Goal: Task Accomplishment & Management: Complete application form

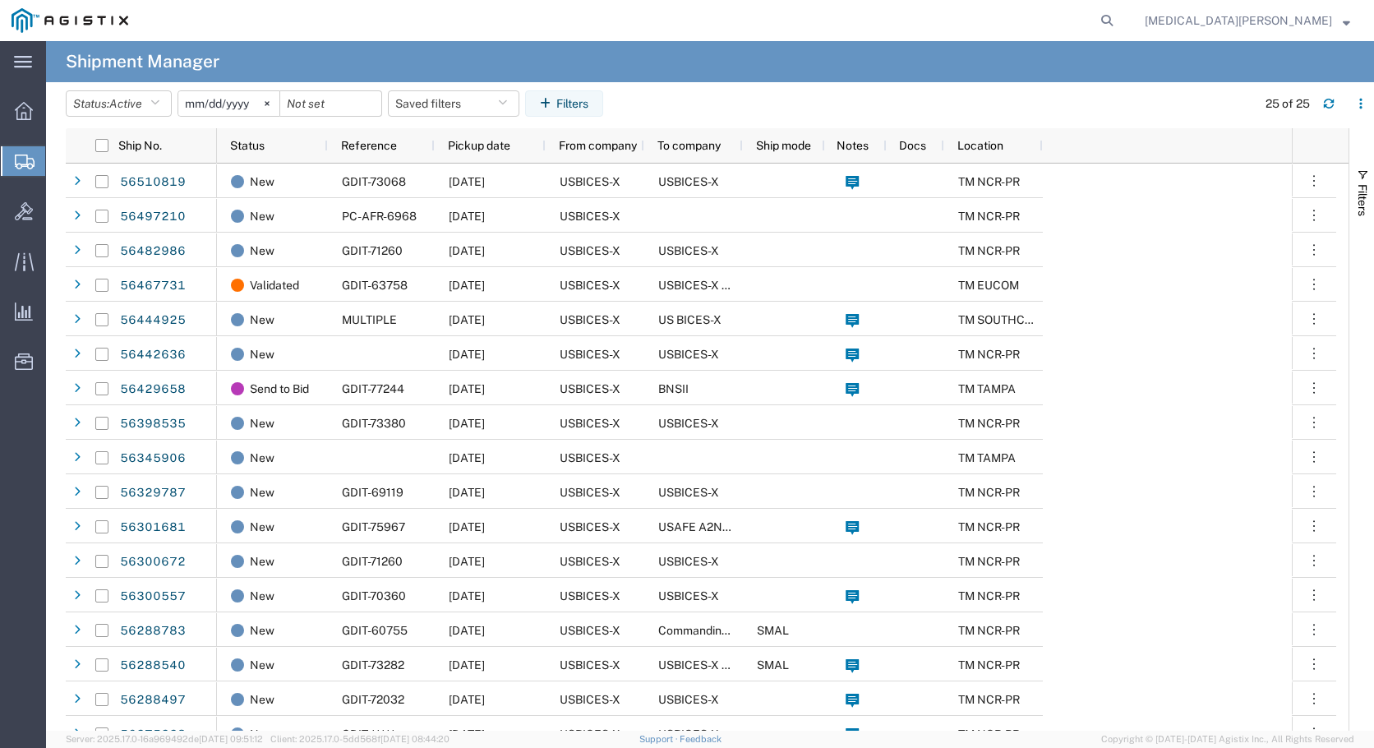
click at [0, 0] on span "Create Shipment" at bounding box center [0, 0] width 0 height 0
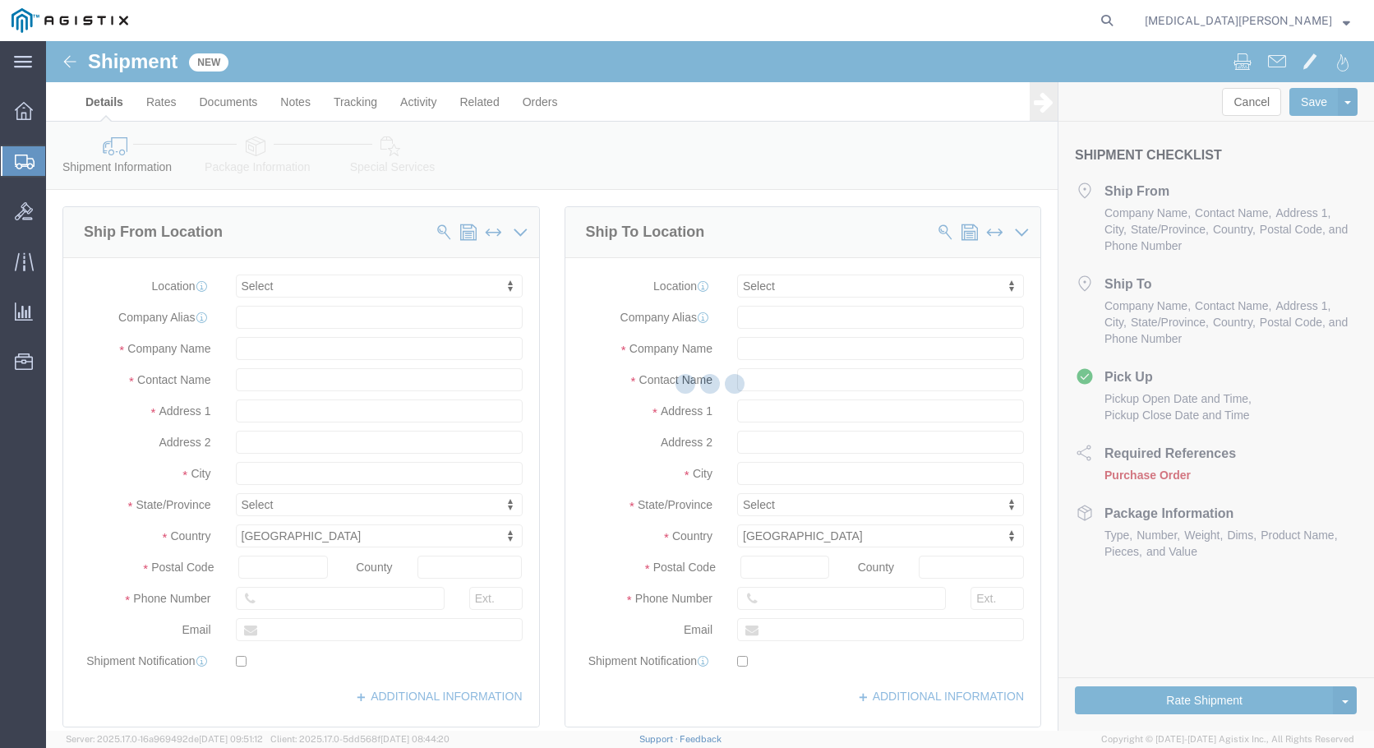
select select
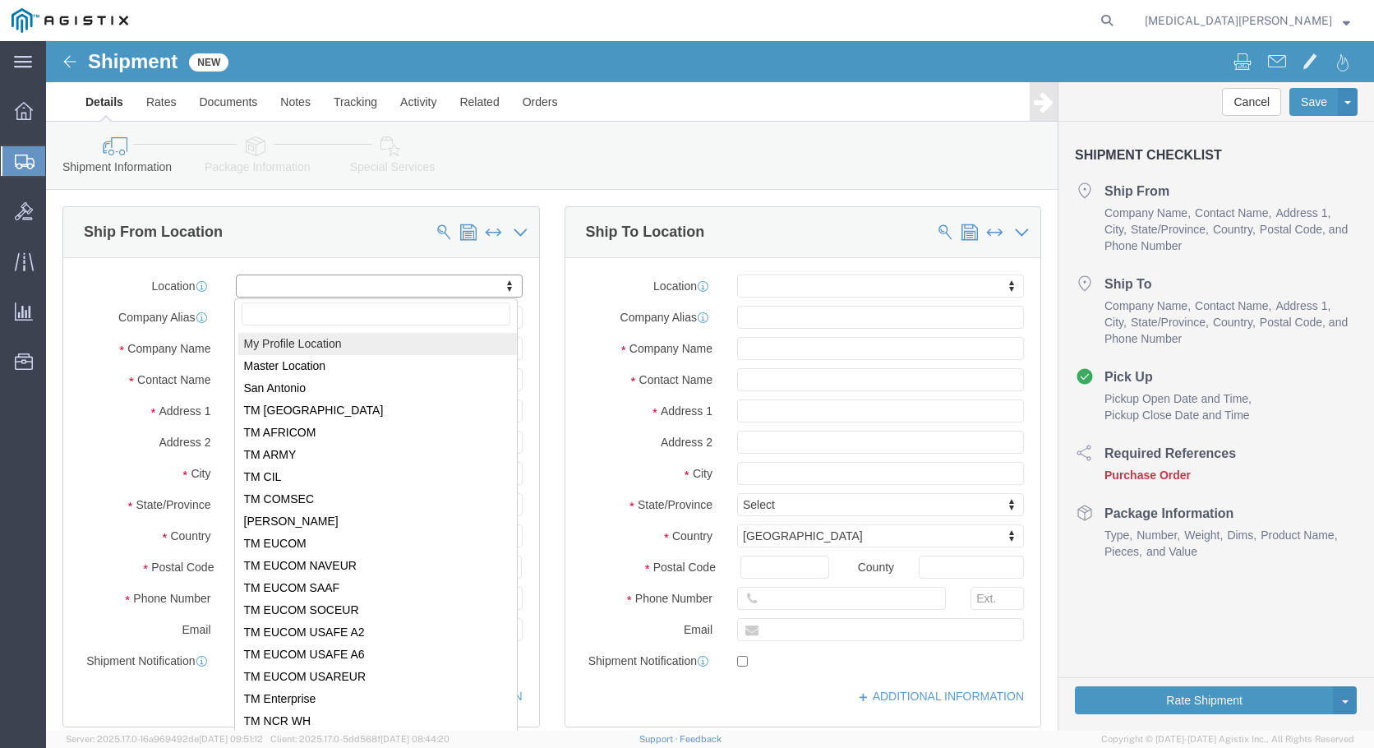
click body "Shipment New Details Rates Documents Notes Tracking Activity Related Orders Can…"
select select "34234"
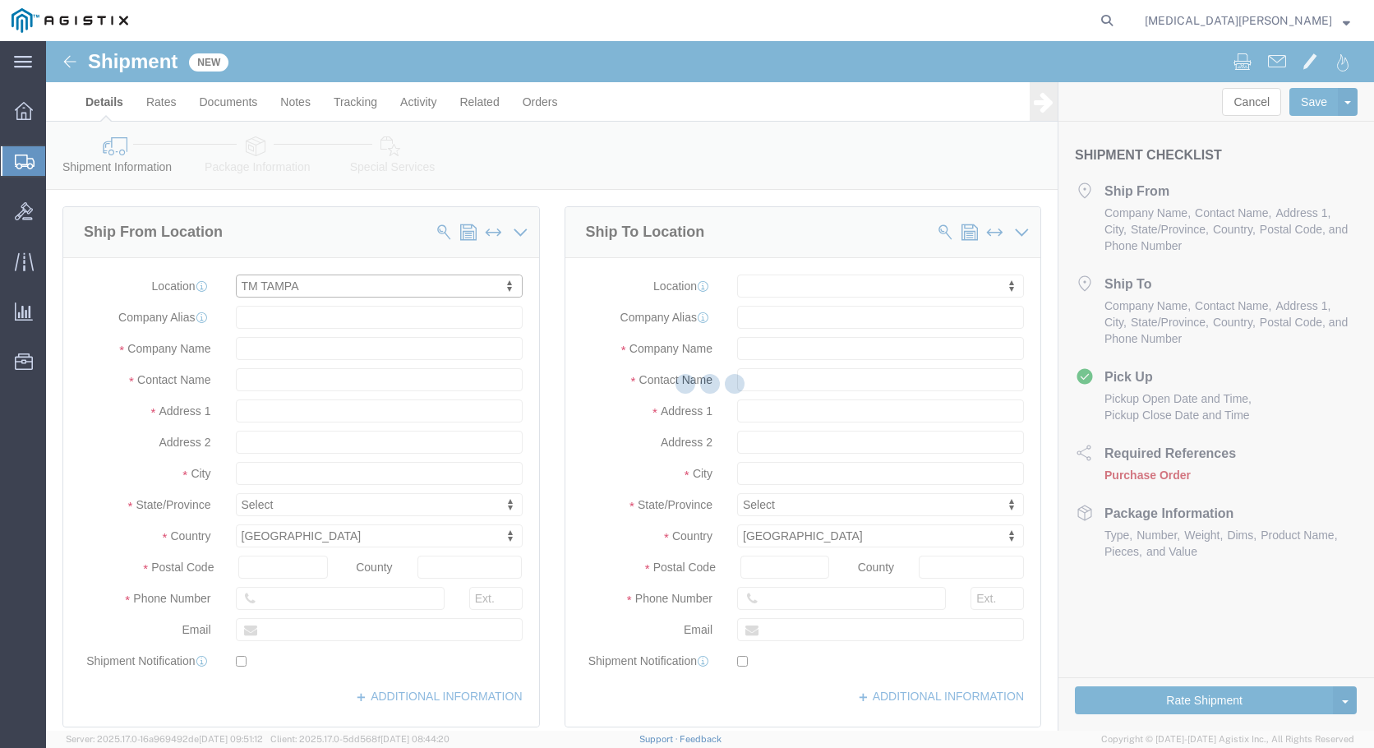
select select "FL"
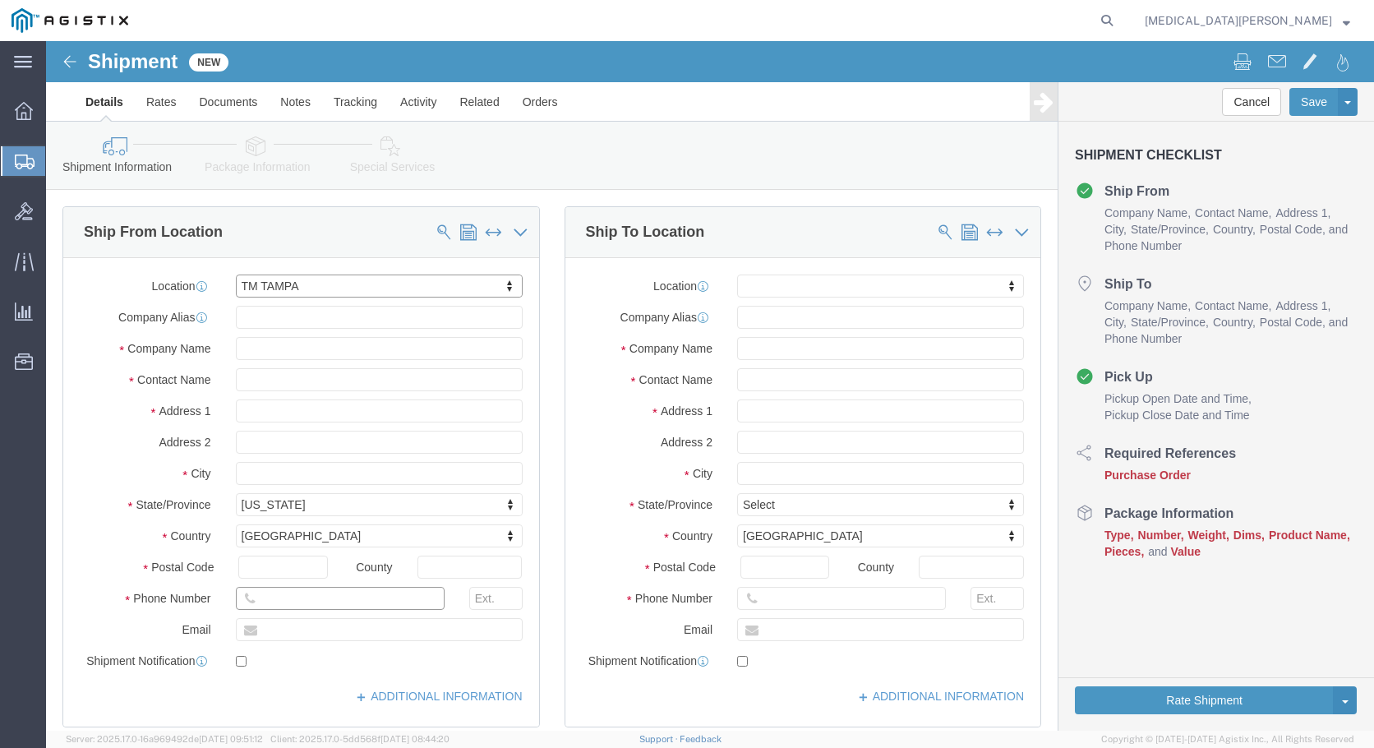
click input "text"
type input "[PHONE_NUMBER]"
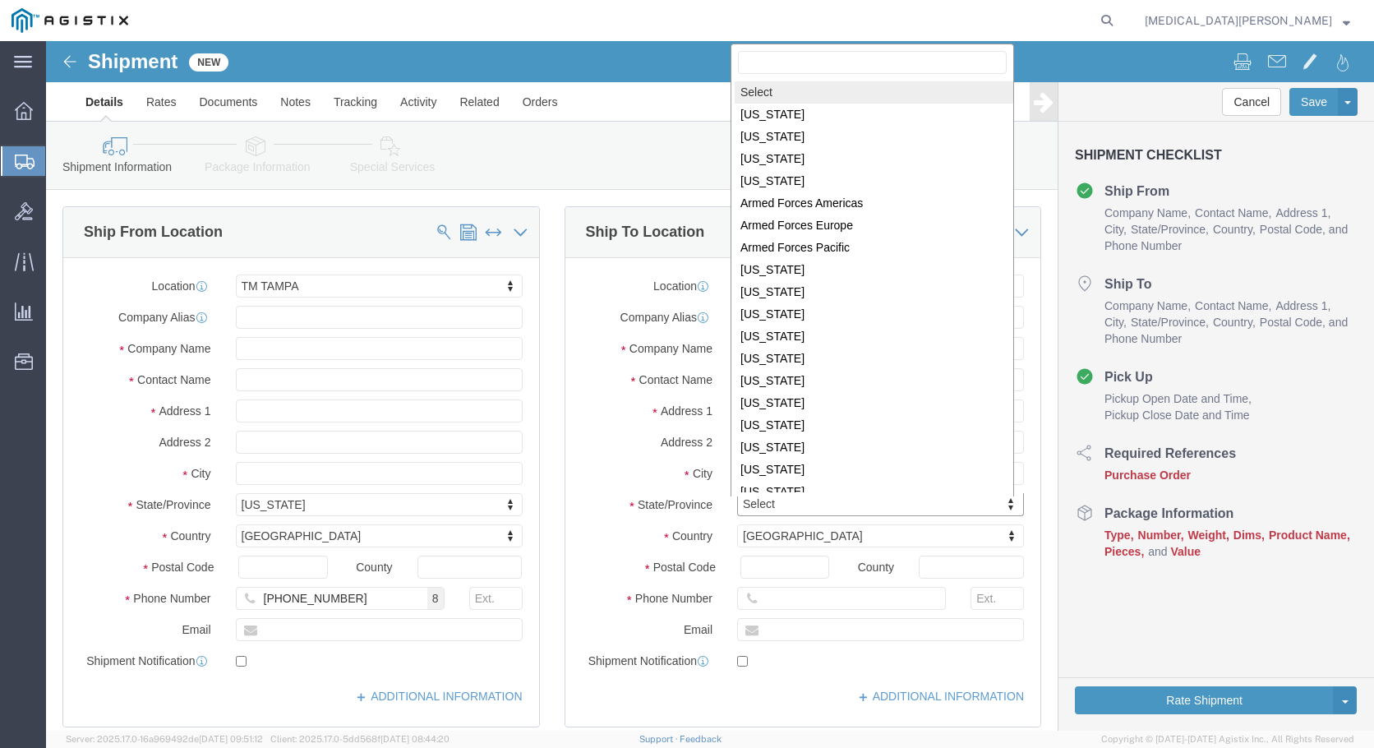
click body "Shipment New Details Rates Documents Notes Tracking Activity Related Orders Can…"
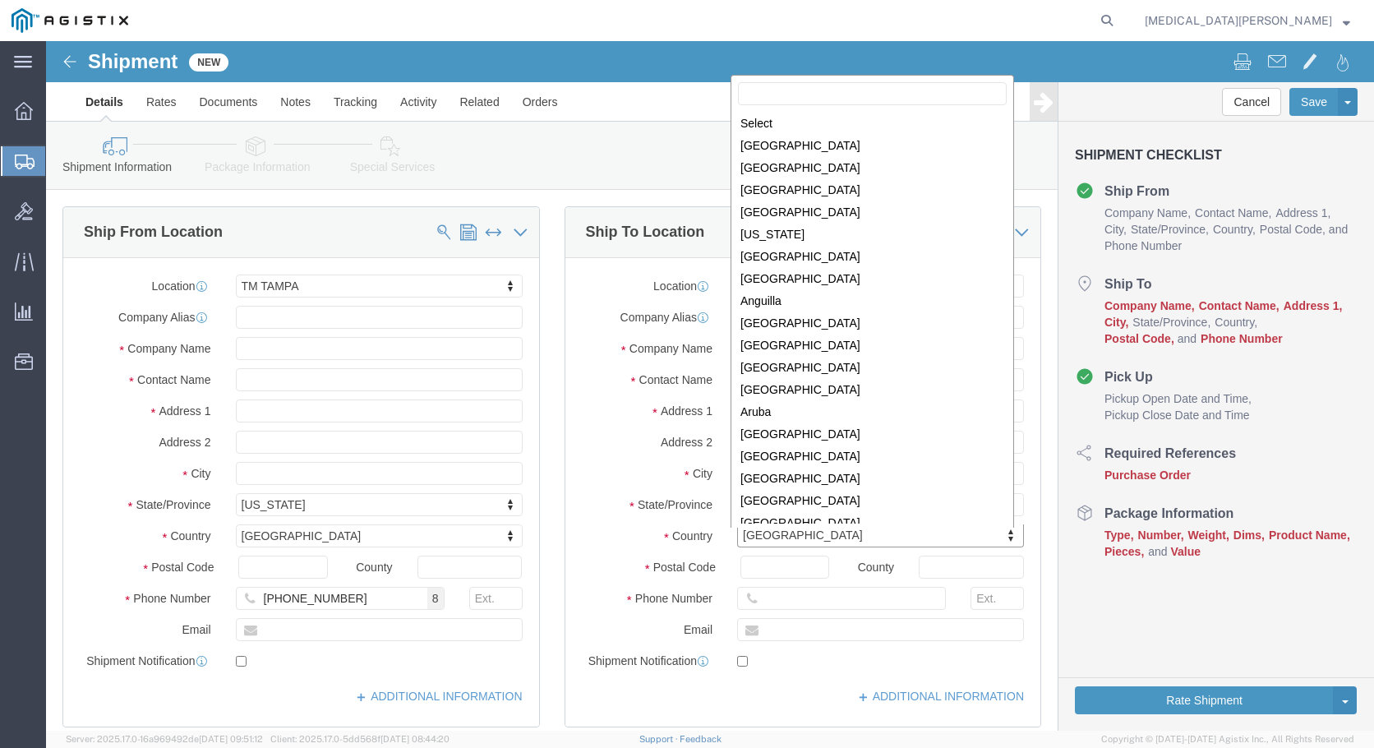
click body "Shipment New Details Rates Documents Notes Tracking Activity Related Orders Can…"
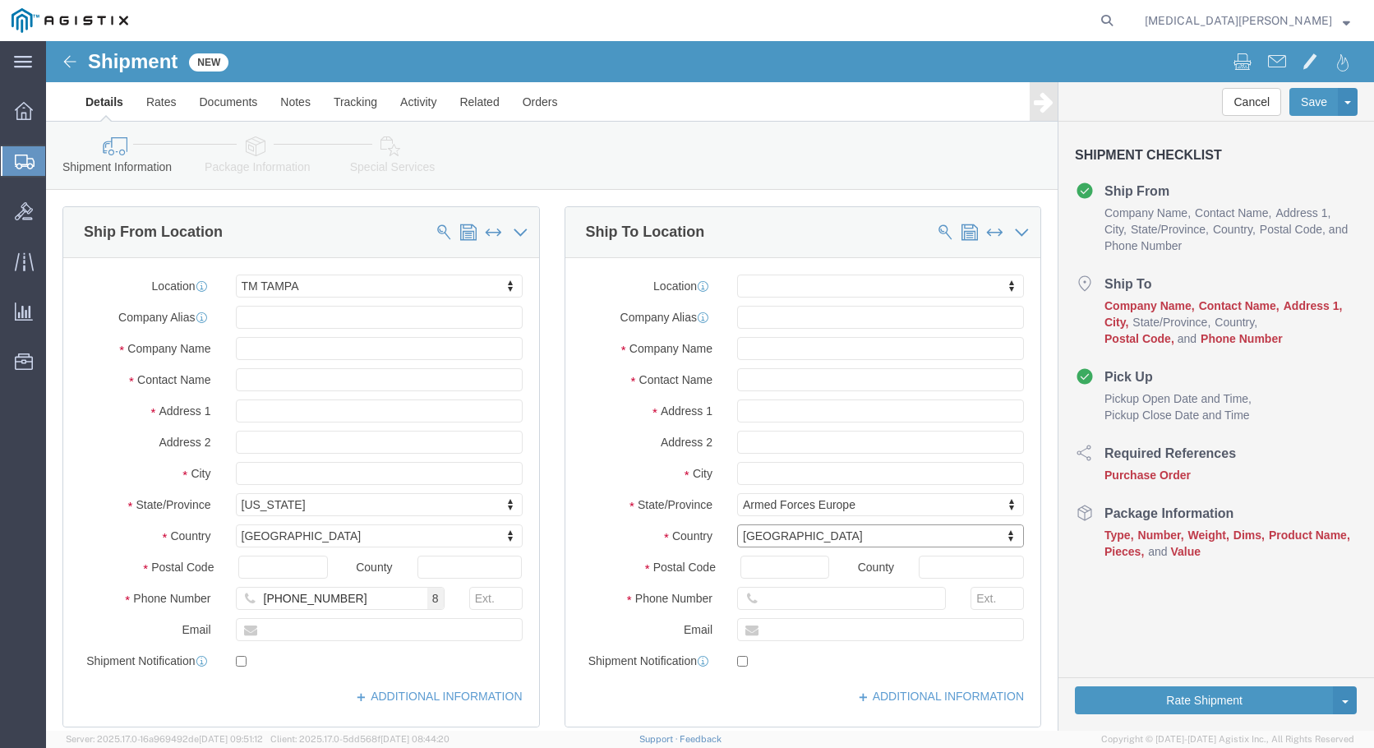
click body "Shipment New Details Rates Documents Notes Tracking Activity Related Orders Can…"
click input "text"
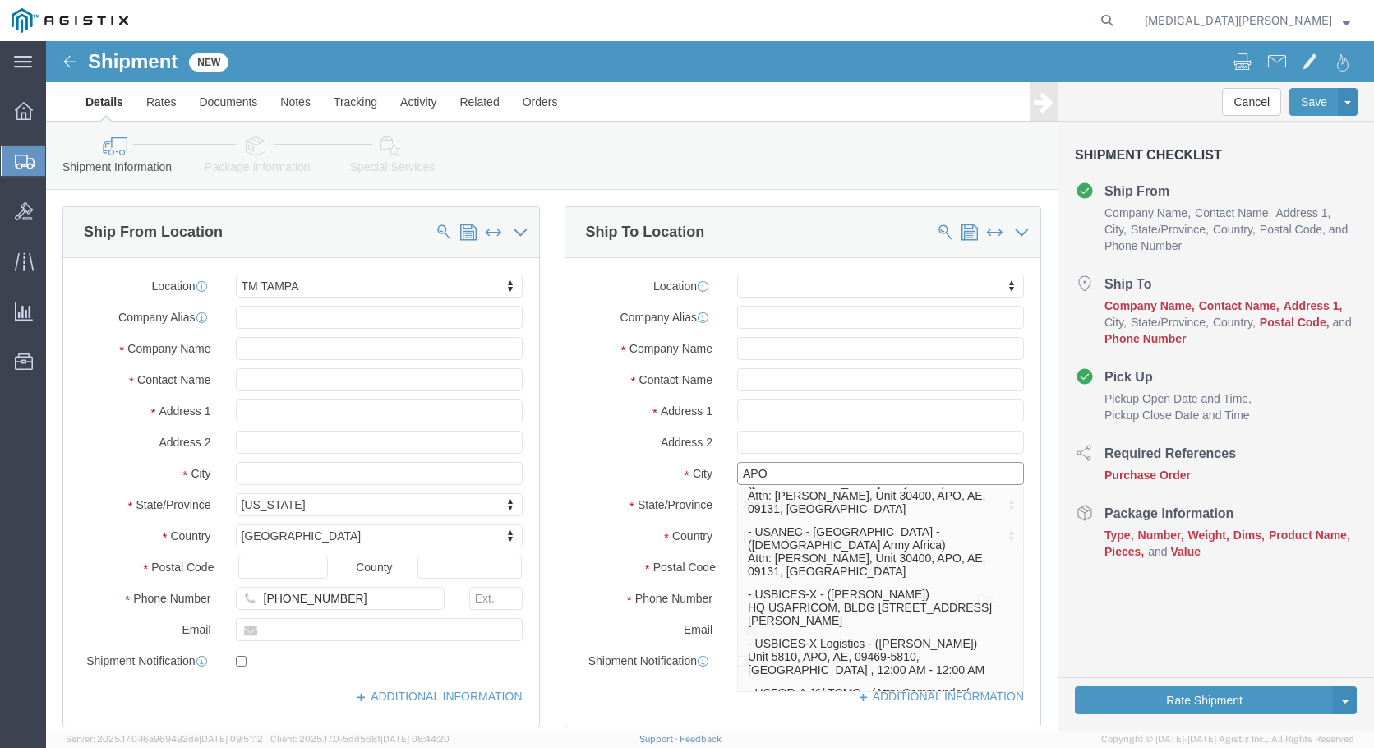
scroll to position [164, 0]
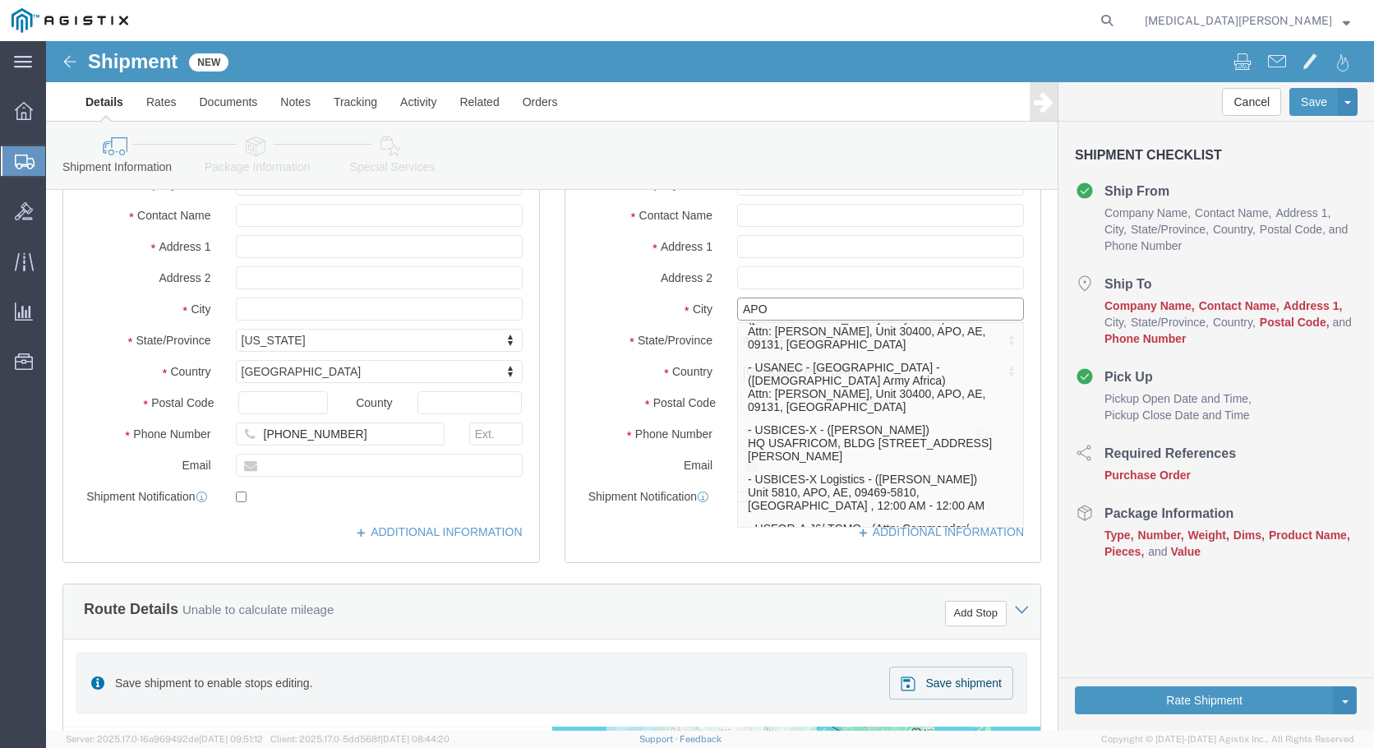
type input "APO"
click div "Location My Profile Location Master Location [GEOGRAPHIC_DATA] TM [GEOGRAPHIC_D…"
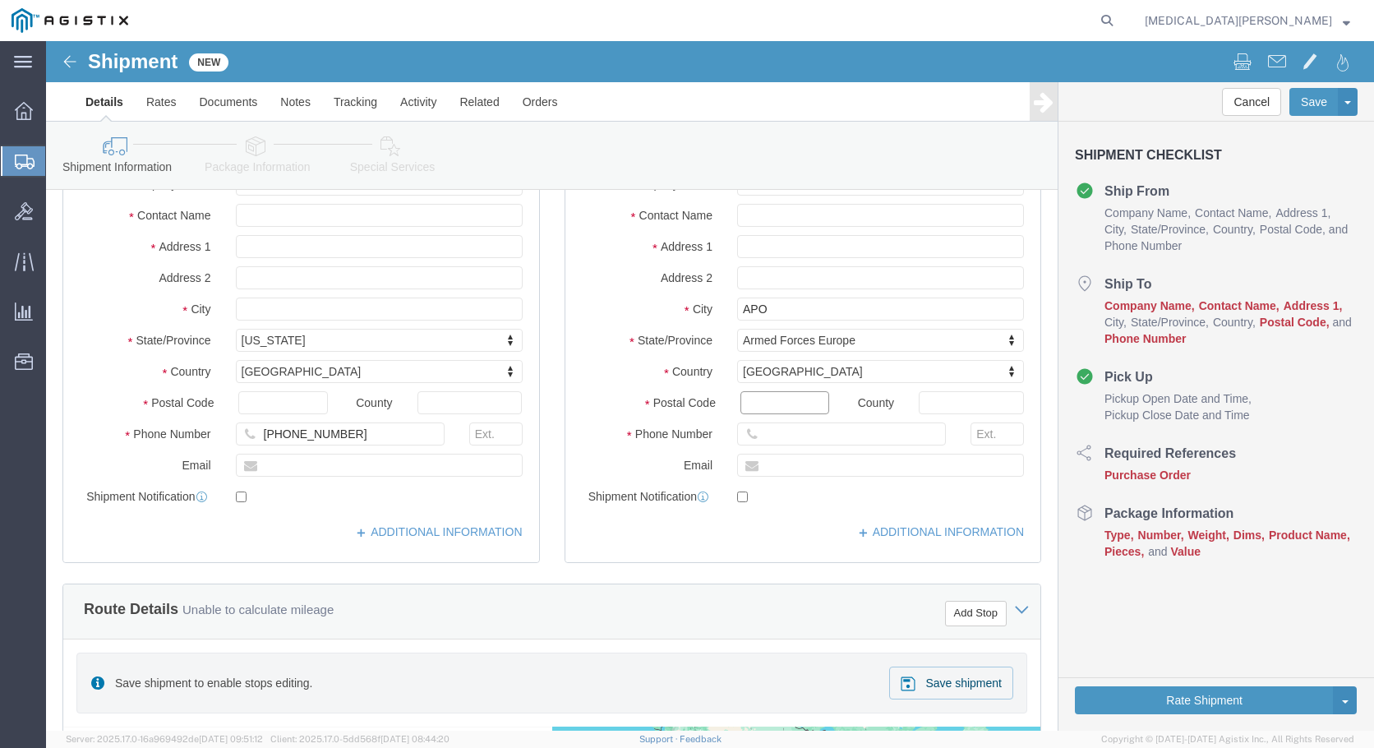
click input "Postal Code"
type input "09805"
click input "text"
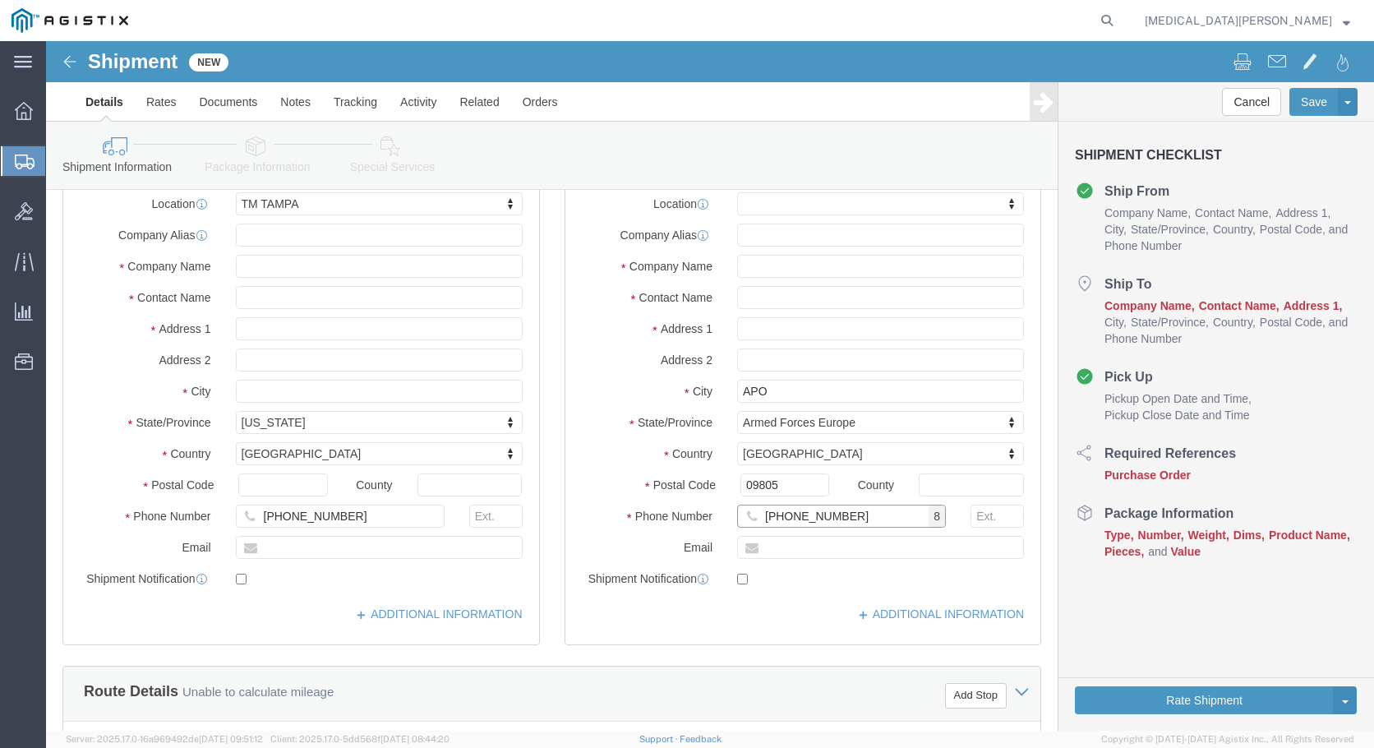
type input "[PHONE_NUMBER]"
click input "text"
type input "[EMAIL_ADDRESS][PERSON_NAME][DOMAIN_NAME]"
click input "checkbox"
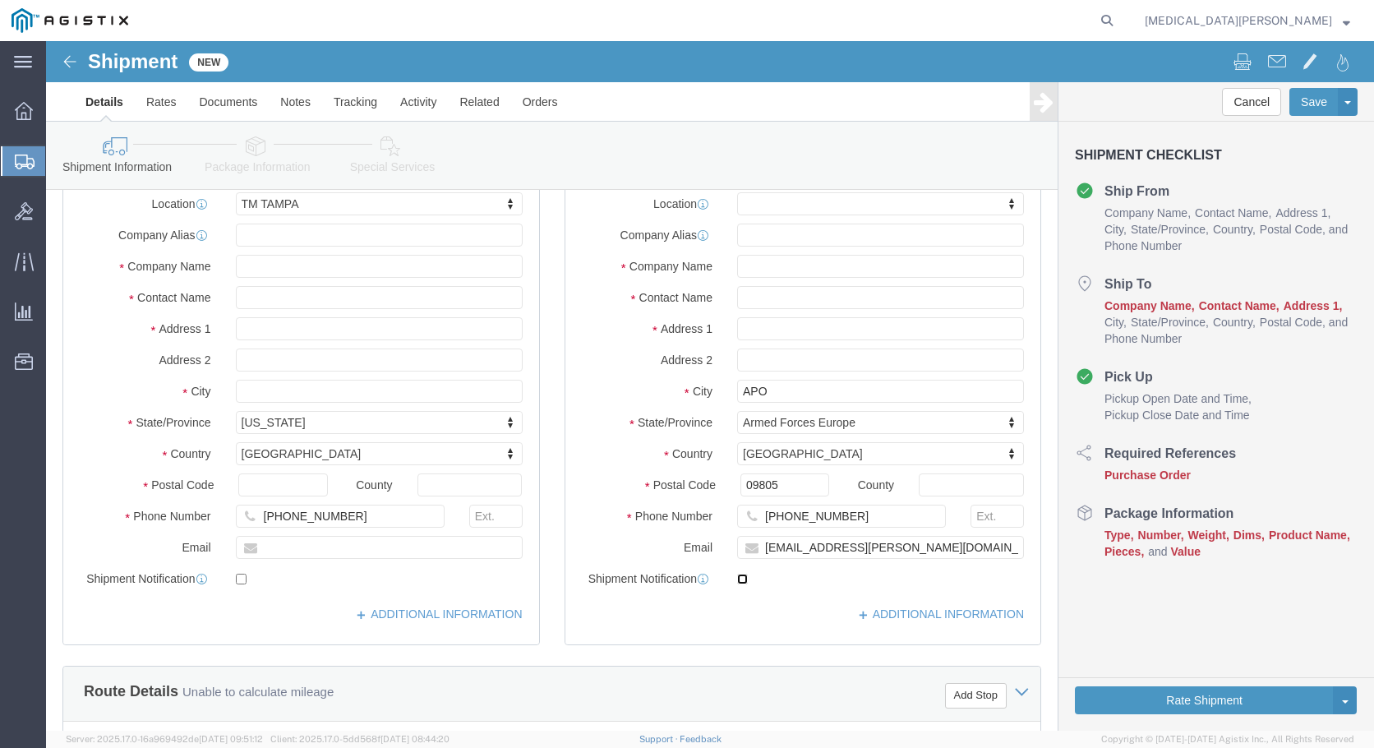
checkbox input "true"
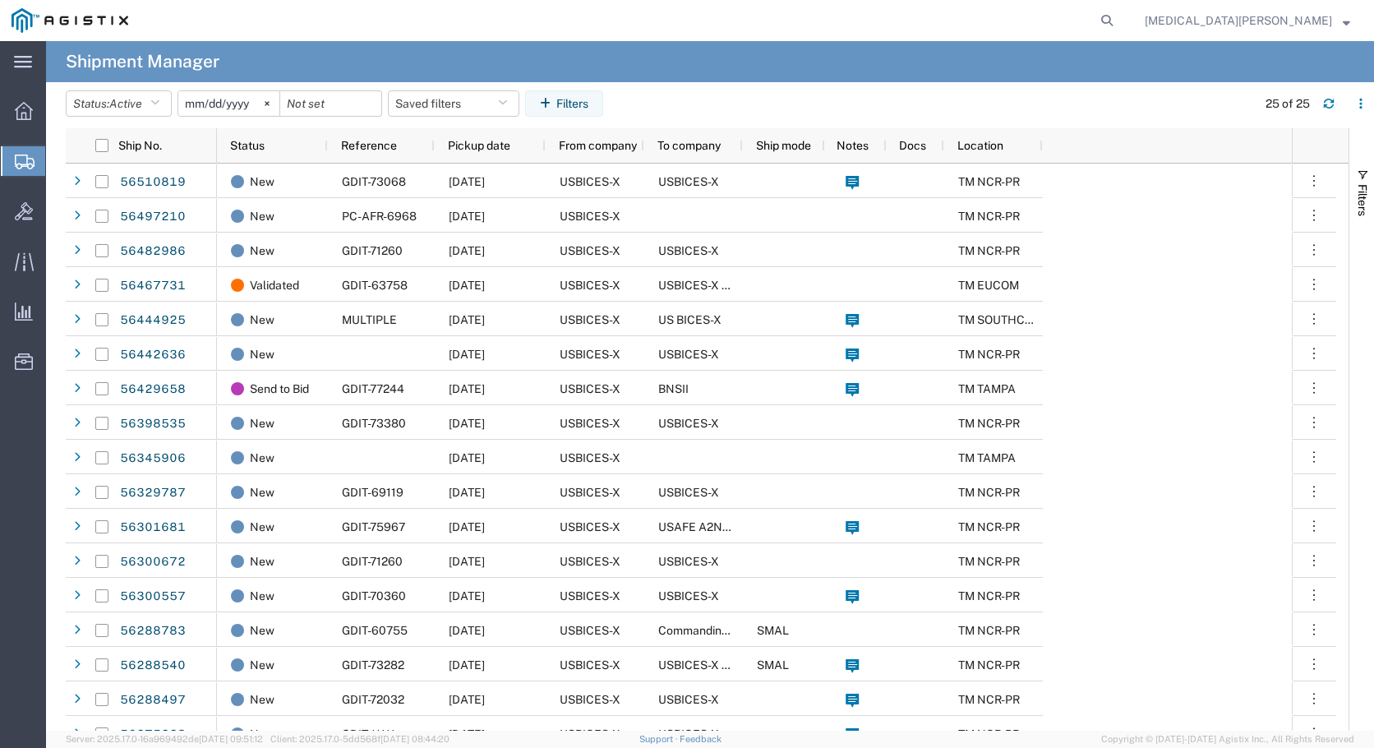
click at [0, 0] on span "Create Shipment" at bounding box center [0, 0] width 0 height 0
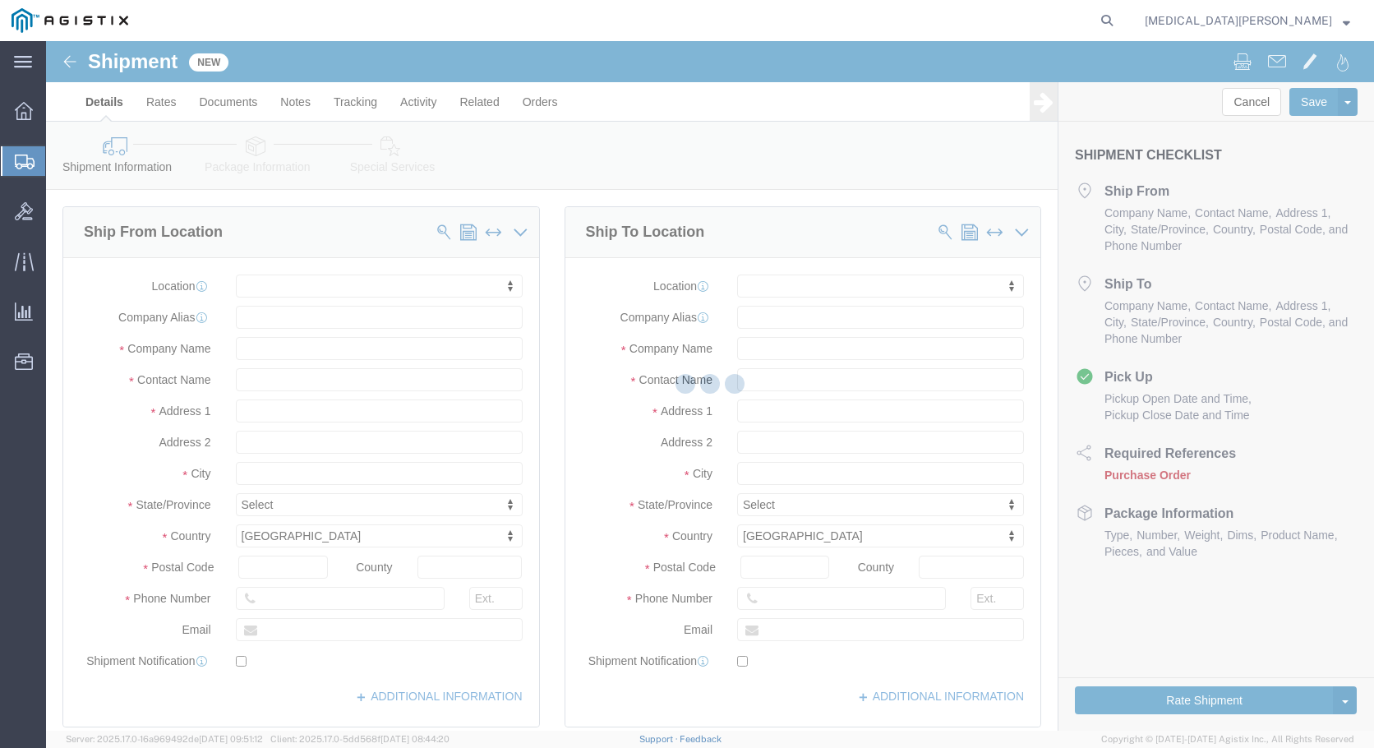
select select
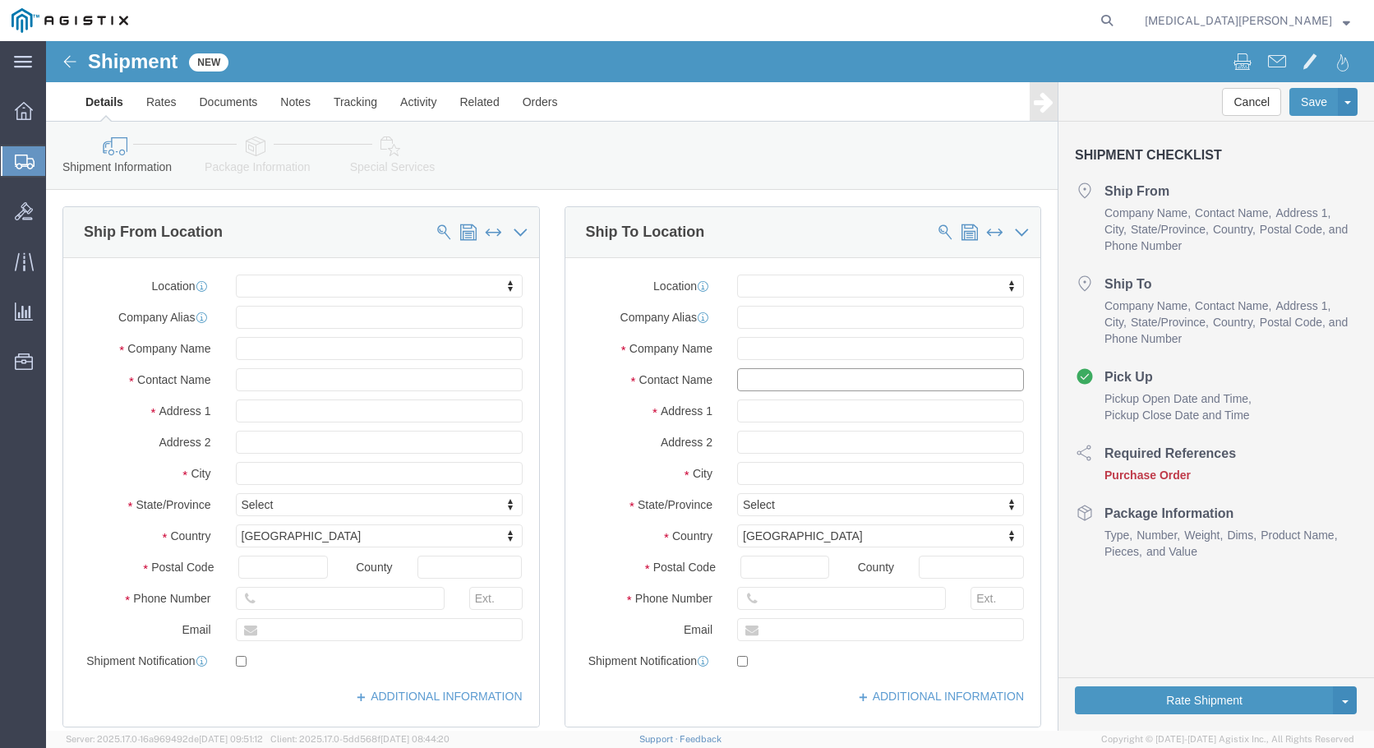
click input "text"
type input "Tevin Smith"
click input "text"
type input "PSC 901 BOX 60"
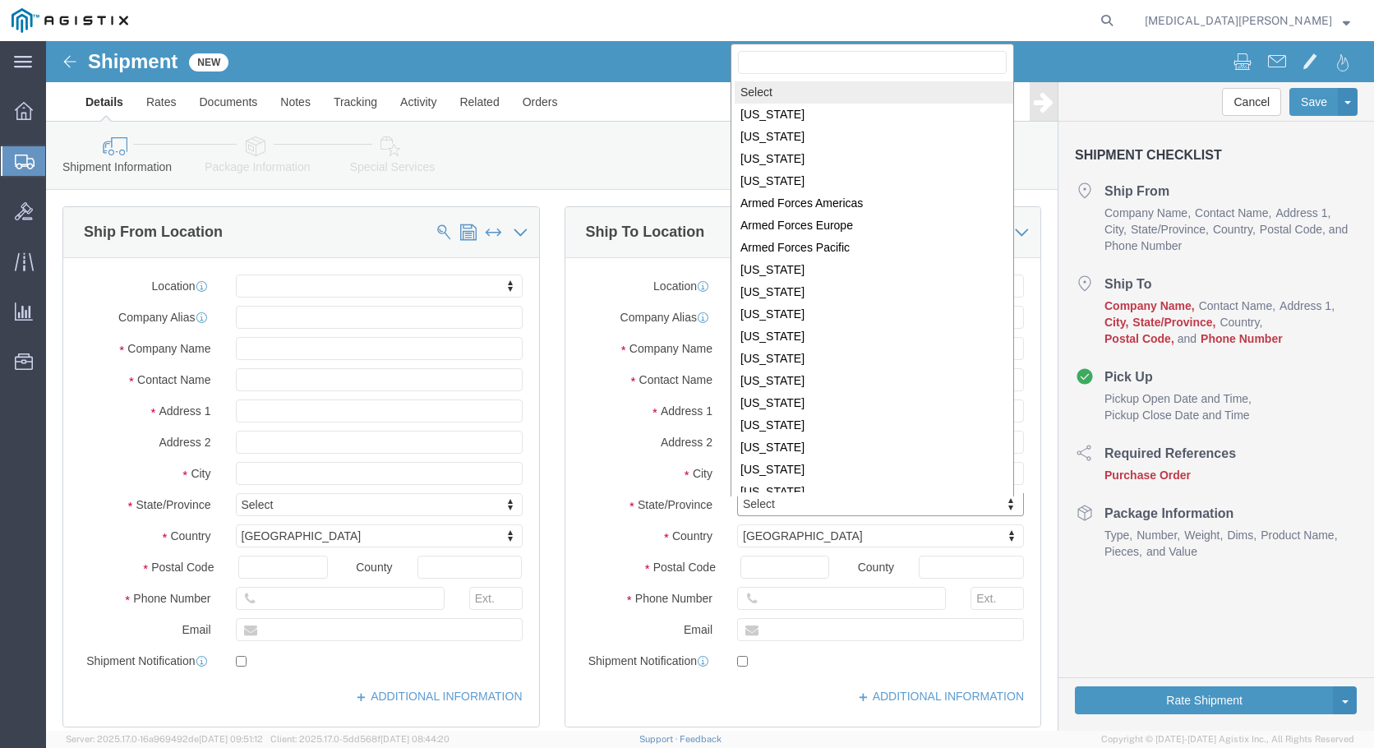
click body "Shipment New Details Rates Documents Notes Tracking Activity Related Orders Can…"
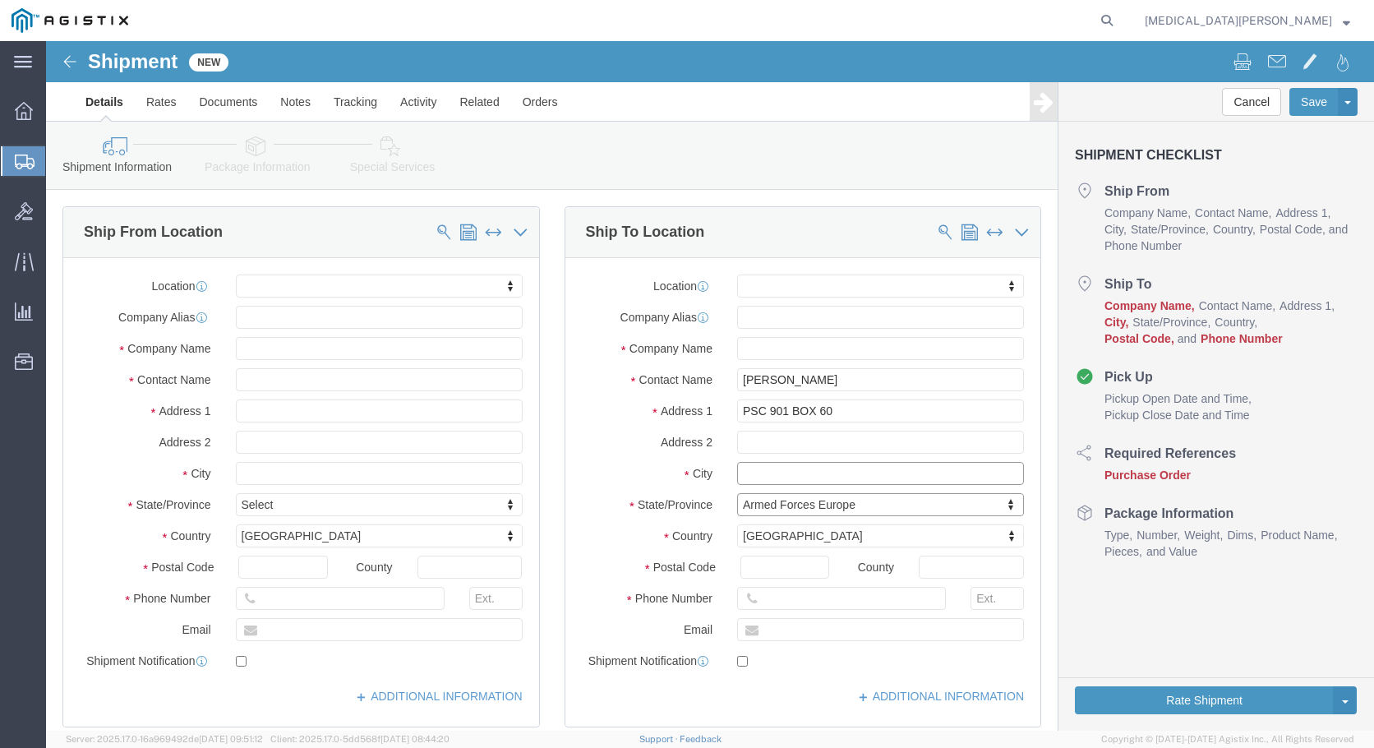
click input "text"
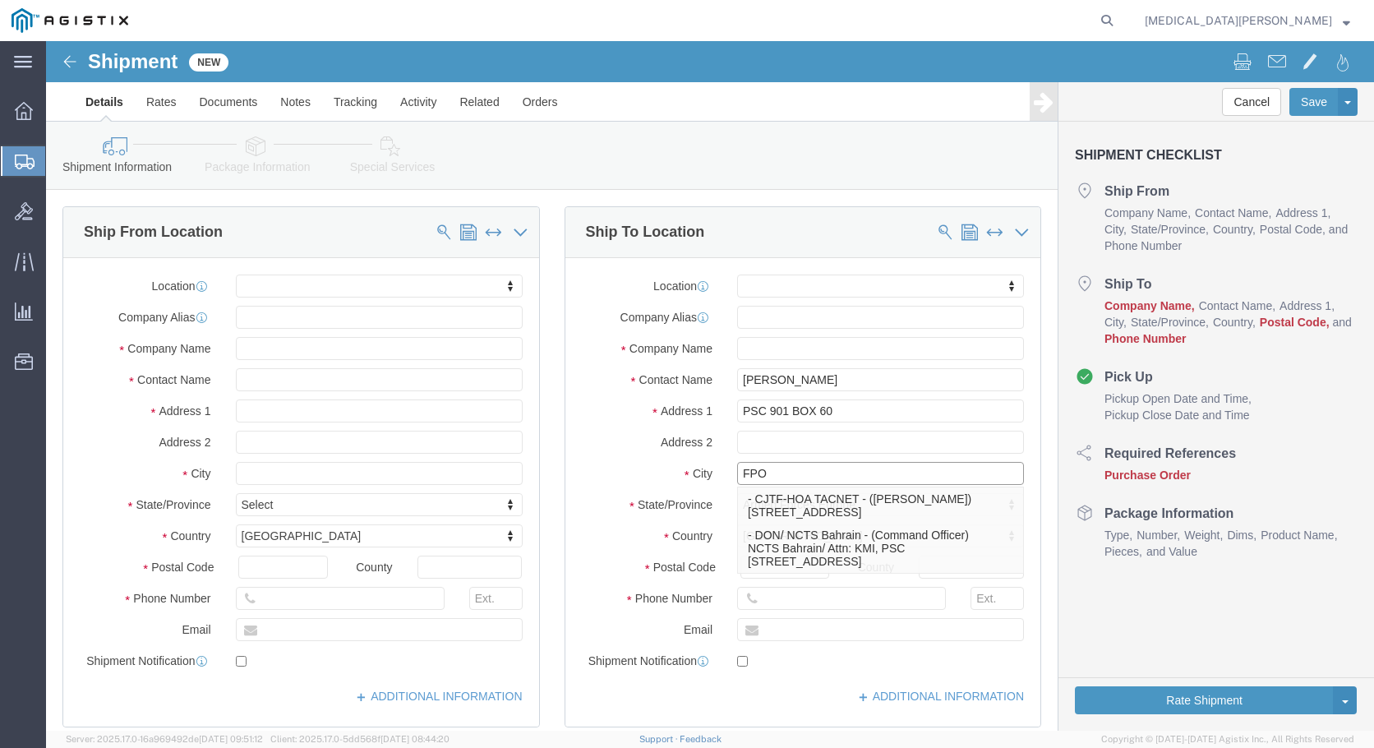
type input "FPO"
click input "text"
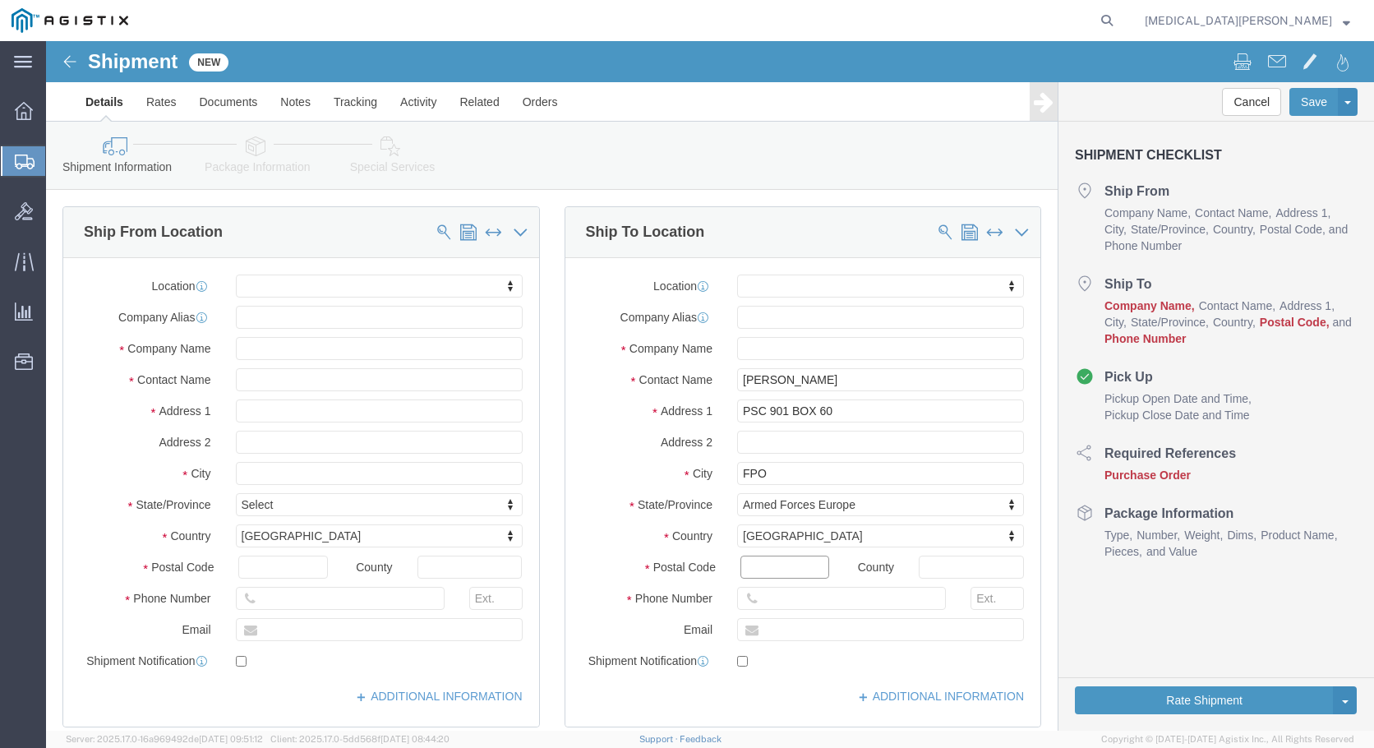
click input "Postal Code"
type input "09805"
click input "text"
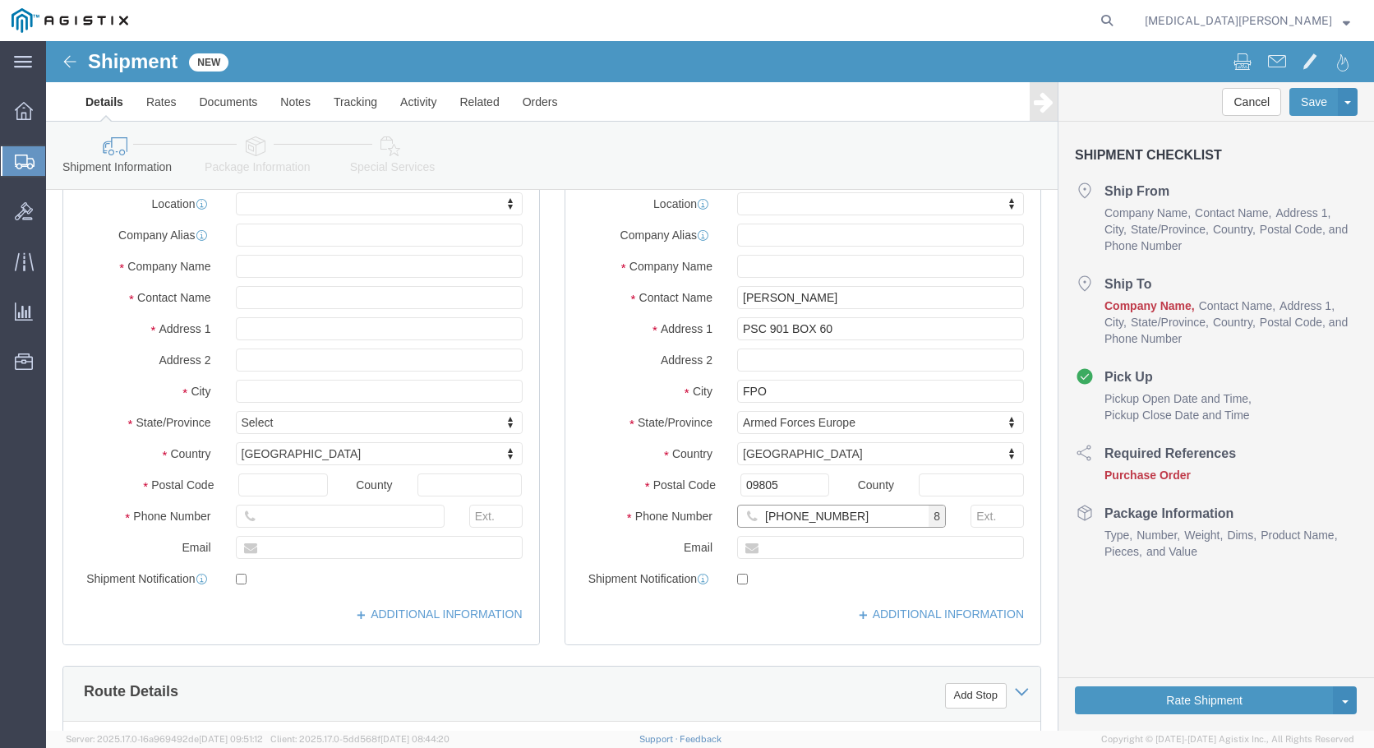
type input "[PHONE_NUMBER]"
click input "text"
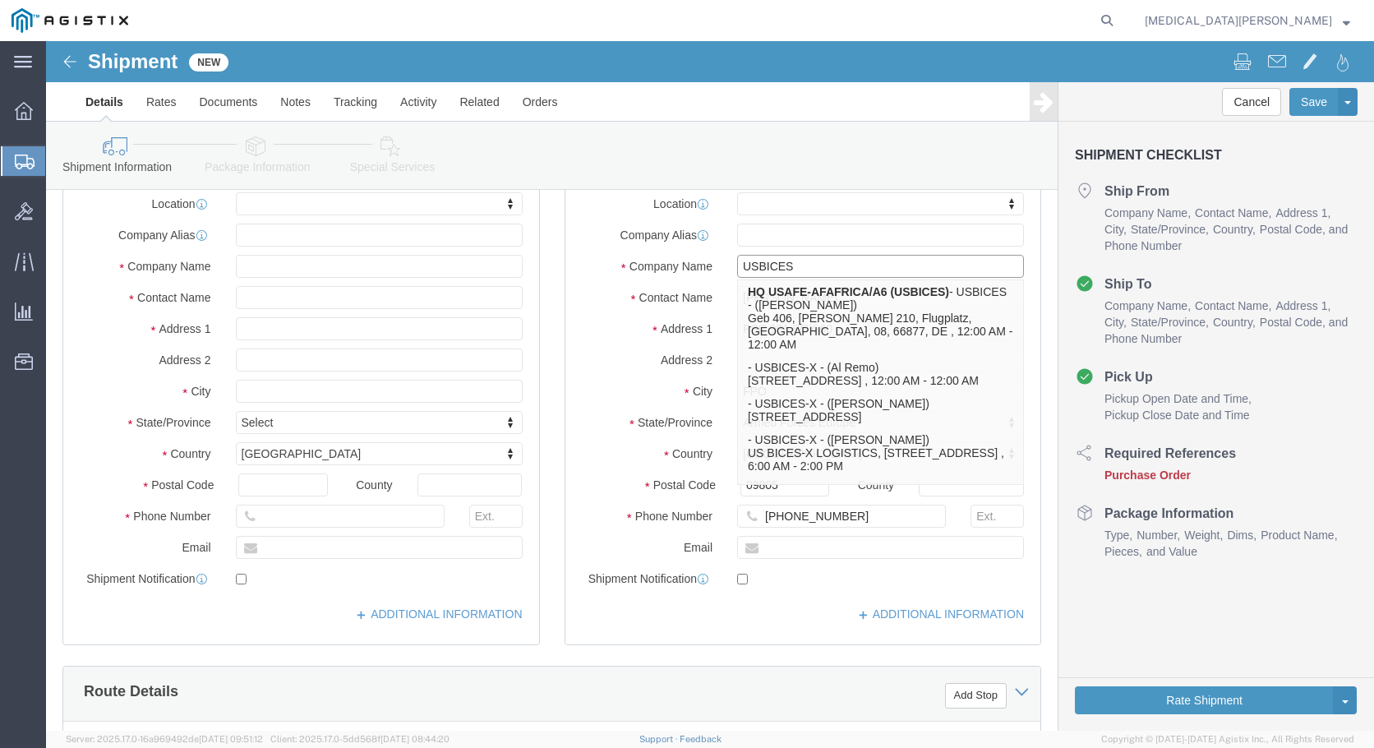
type input "USBICES"
click input "text"
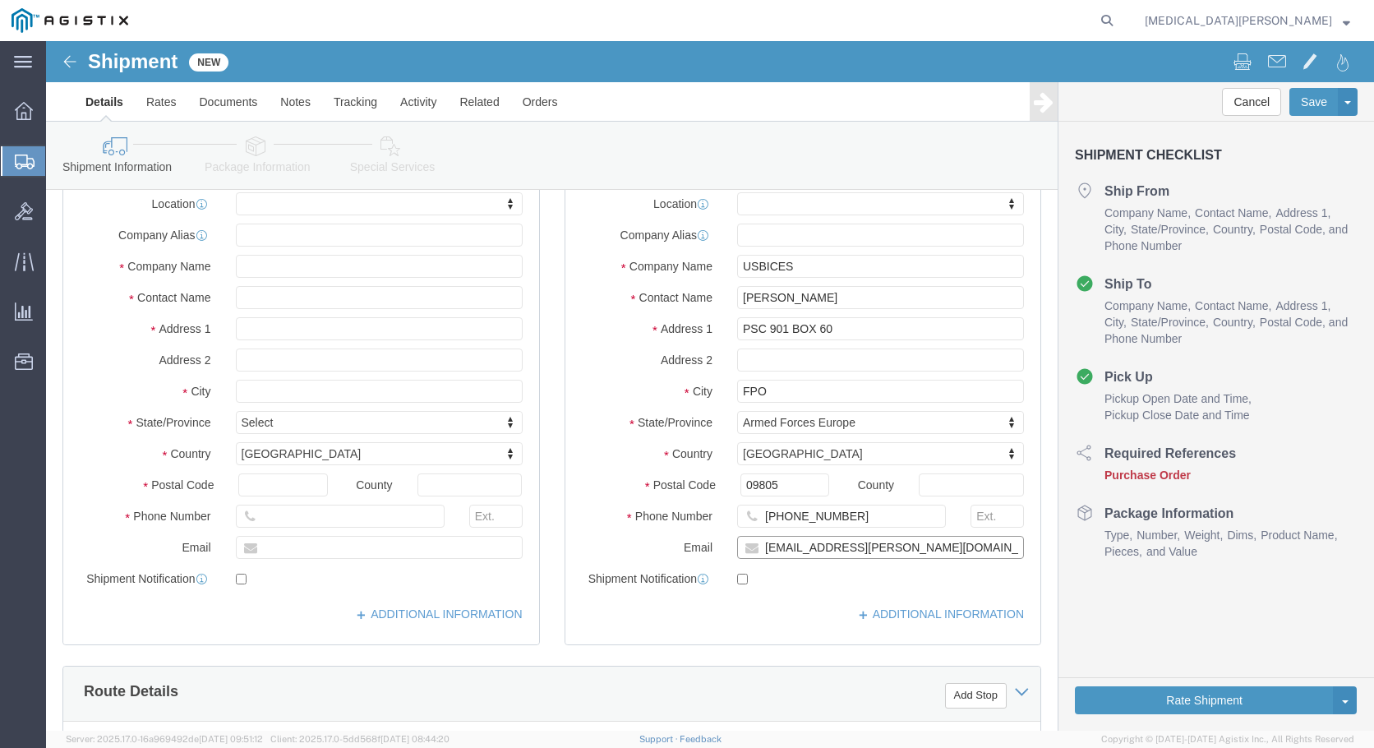
type input "[EMAIL_ADDRESS][PERSON_NAME][DOMAIN_NAME]"
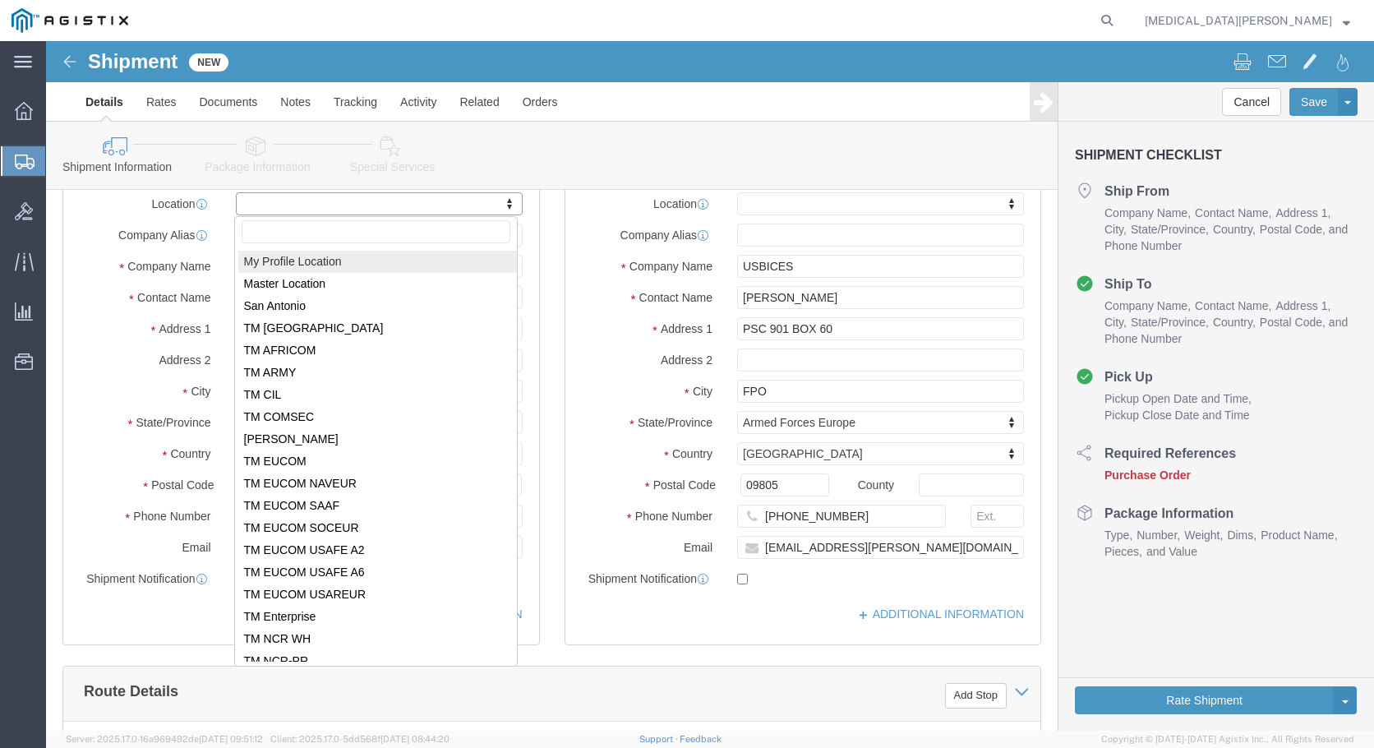
click body "Shipment New Details Rates Documents Notes Tracking Activity Related Orders Can…"
select select "34234"
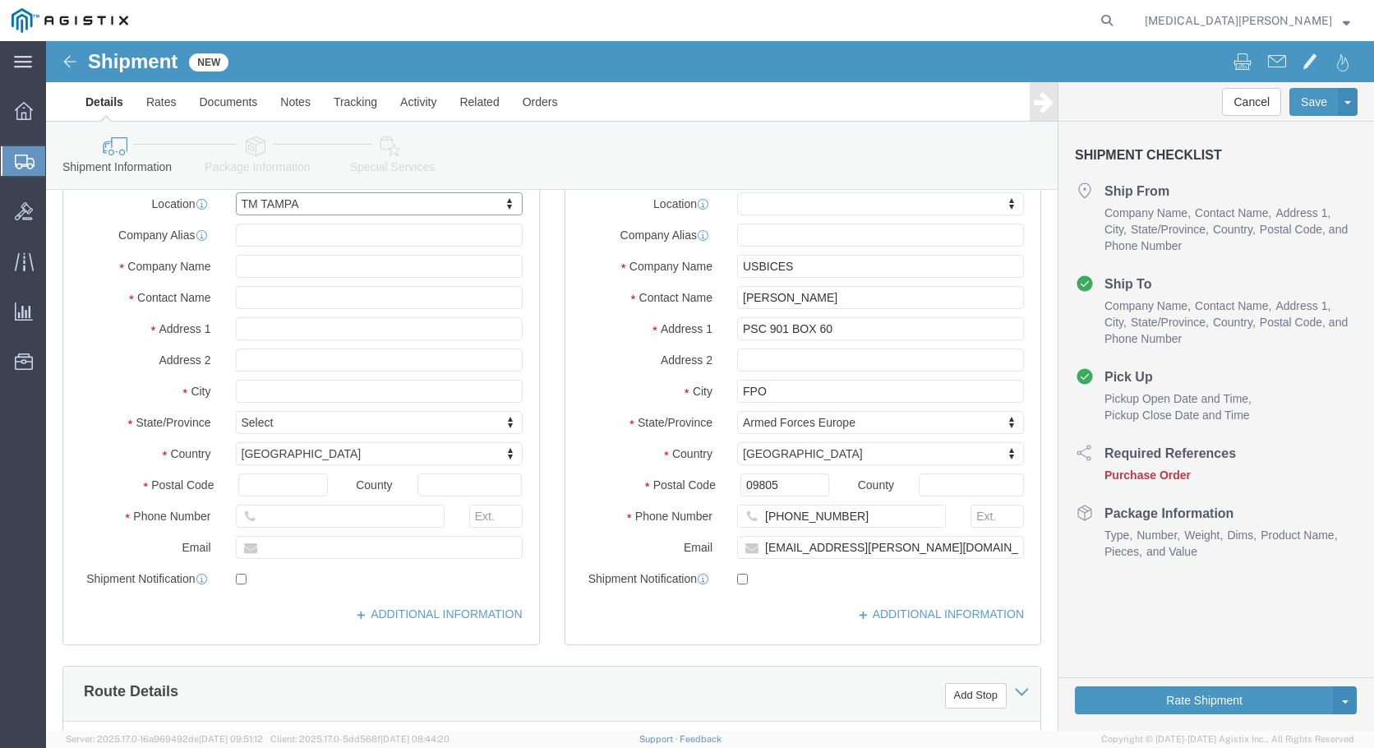
select select "FL"
click input "text"
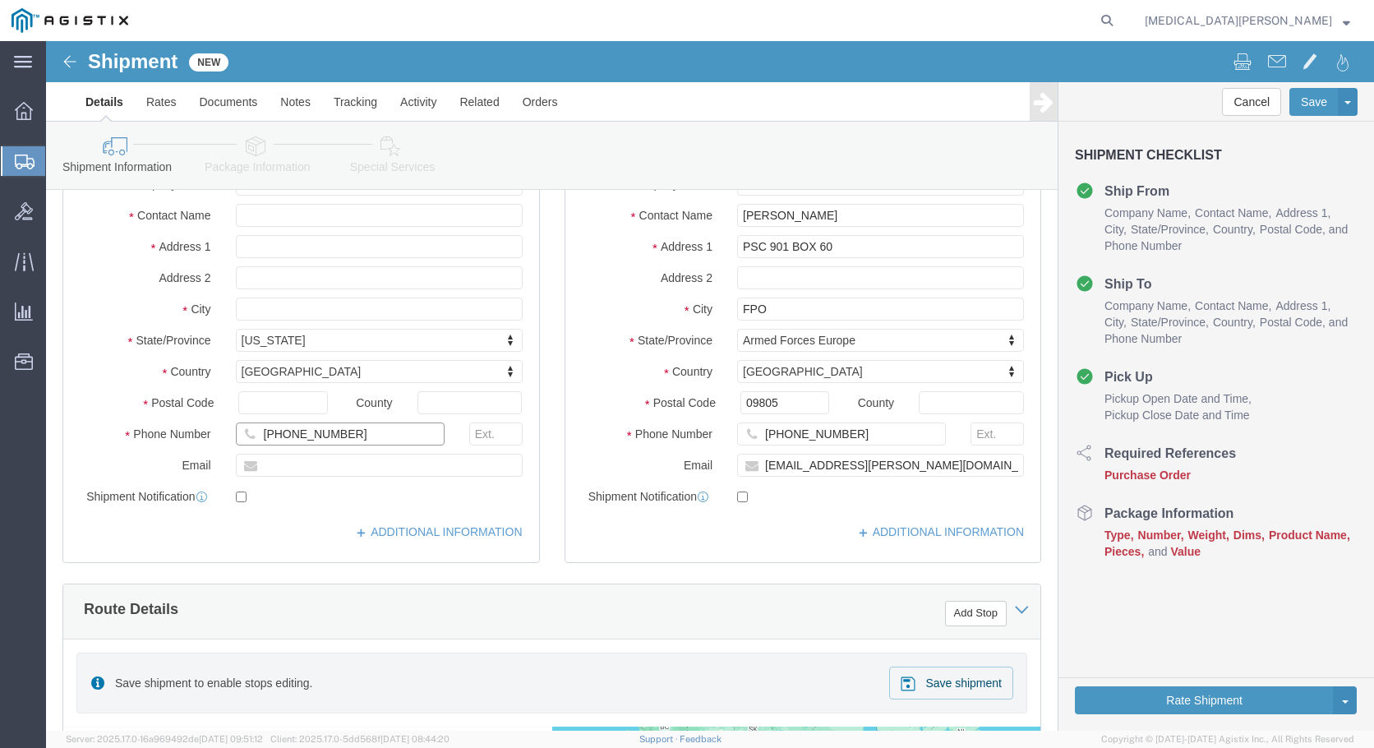
scroll to position [0, 0]
type input "[PHONE_NUMBER]"
click div "[DATE] 11:00 AM"
click div "Pickup Date: Pickup Start Date Pickup Start Time Pickup Open Date and Time Aug …"
click input "text"
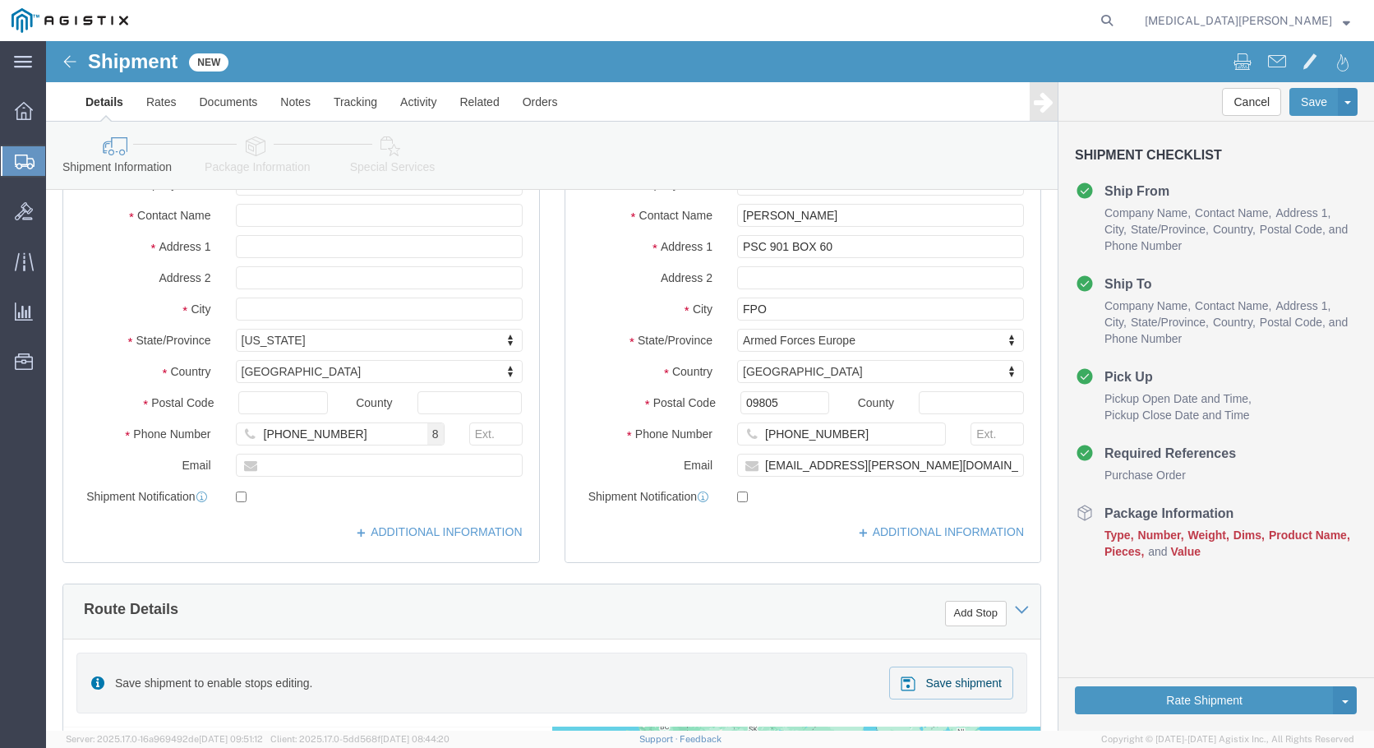
type input "N/A"
click button "Continue"
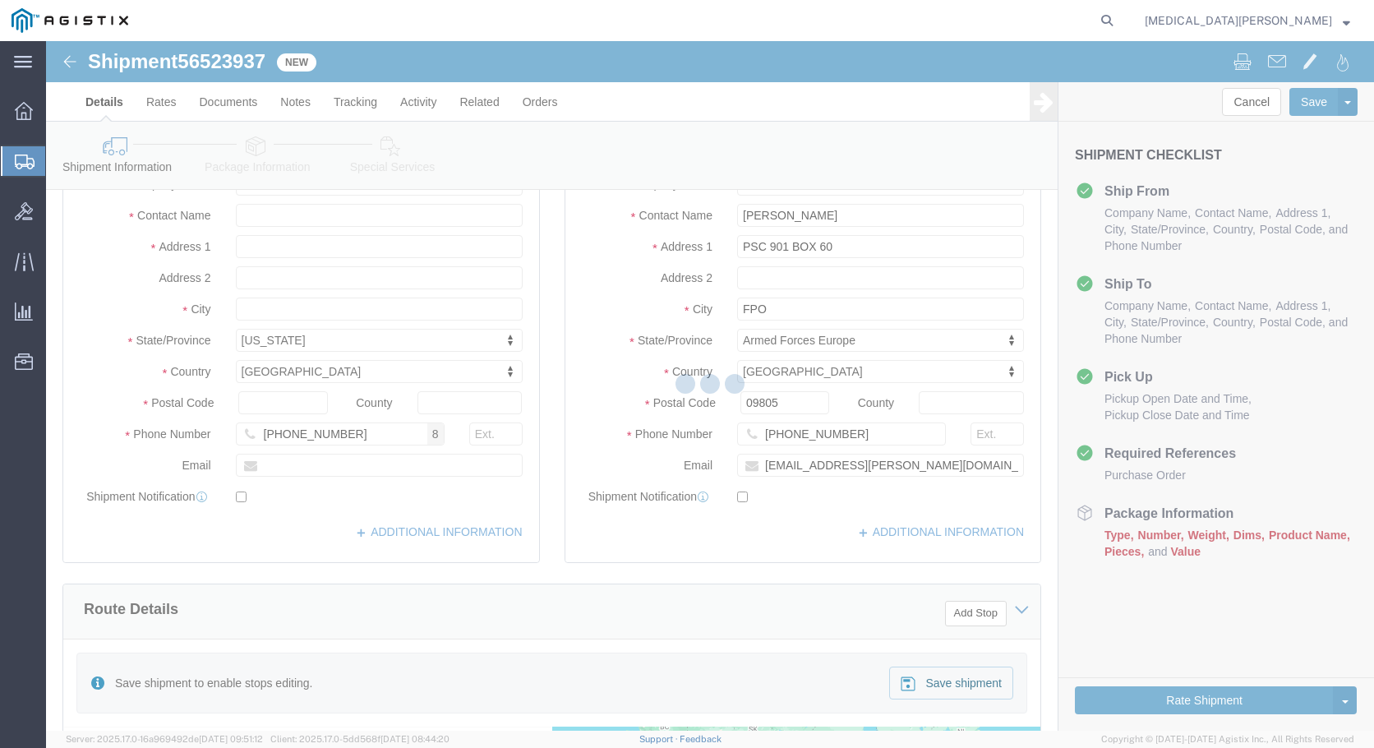
select select "34234"
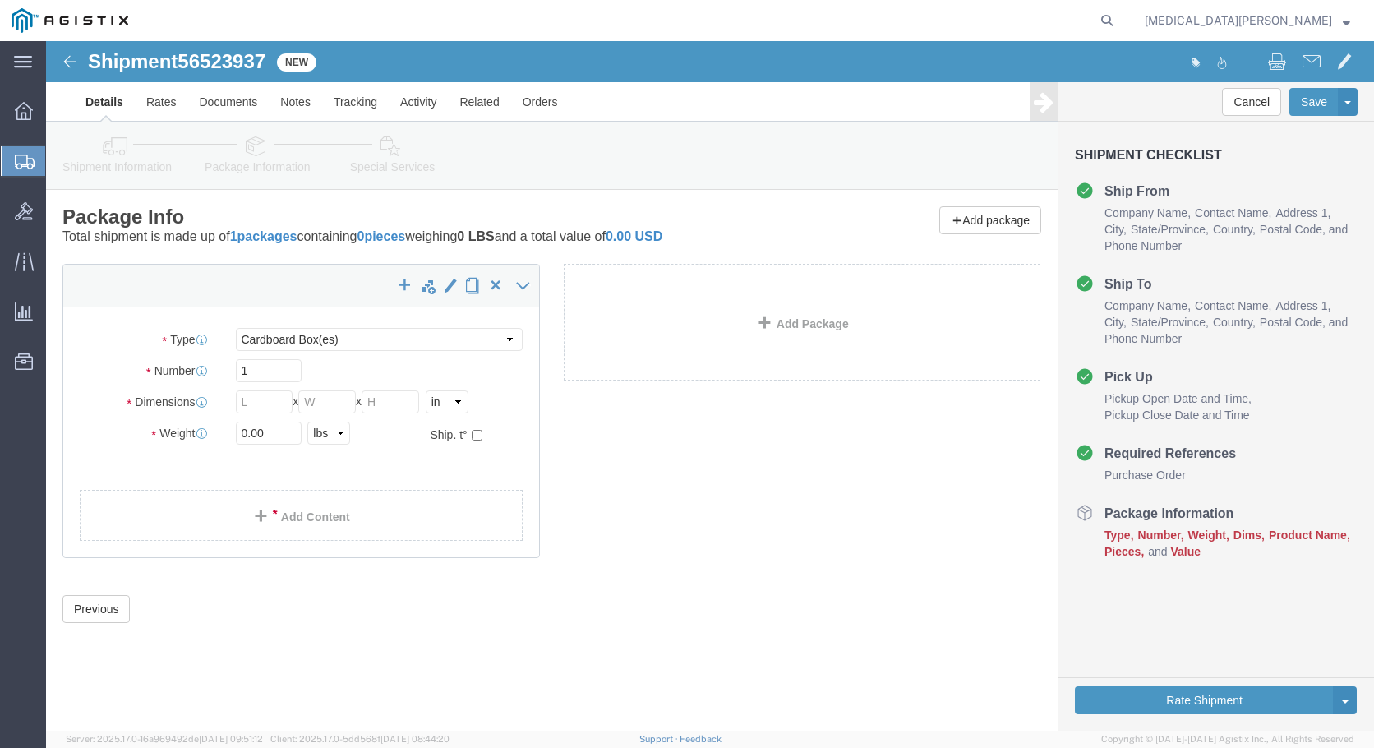
click div "x Package Type Select Bale(s) Basket(s) Bolt(s) Bottle(s) Buckets Bulk Bundle(s…"
select select "MBX"
type input "13.00"
type input "11.50"
type input "2.50"
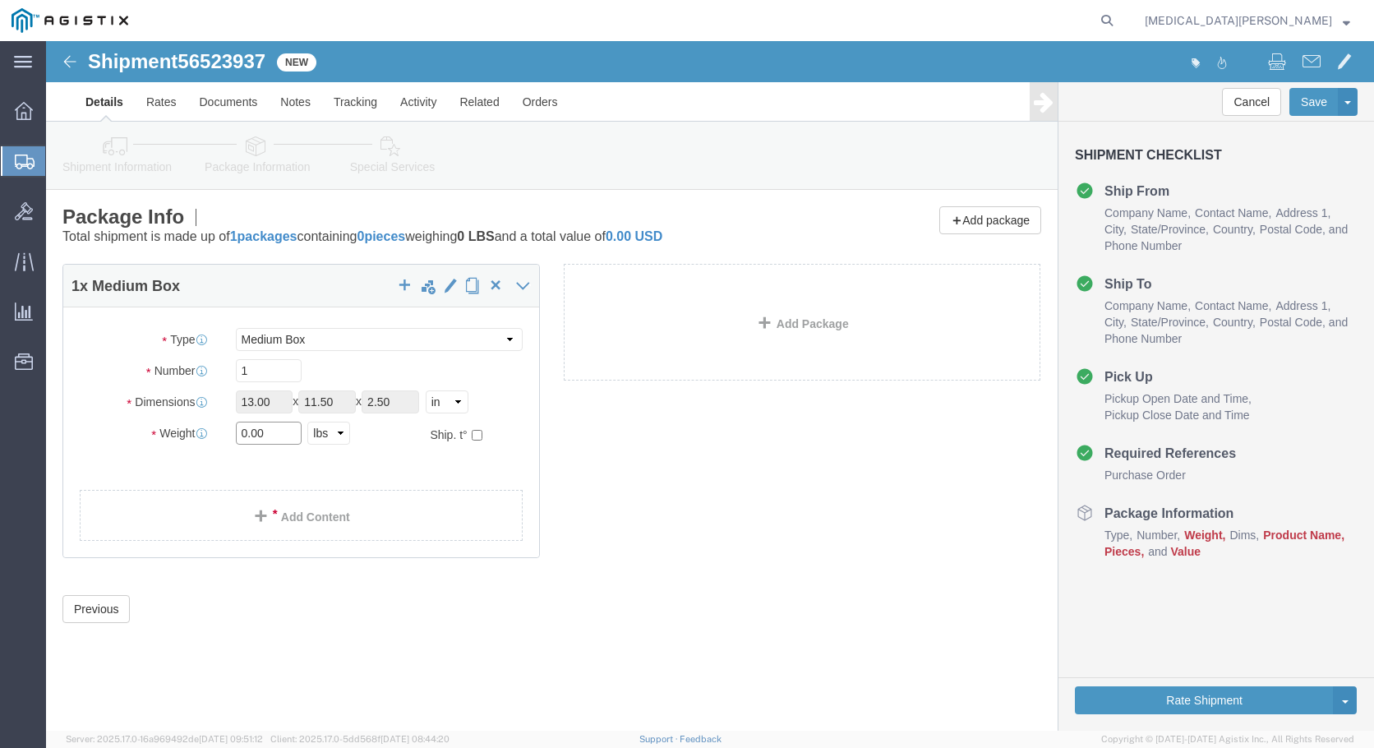
click input "0.00"
type input "5.00"
click link "Add Content"
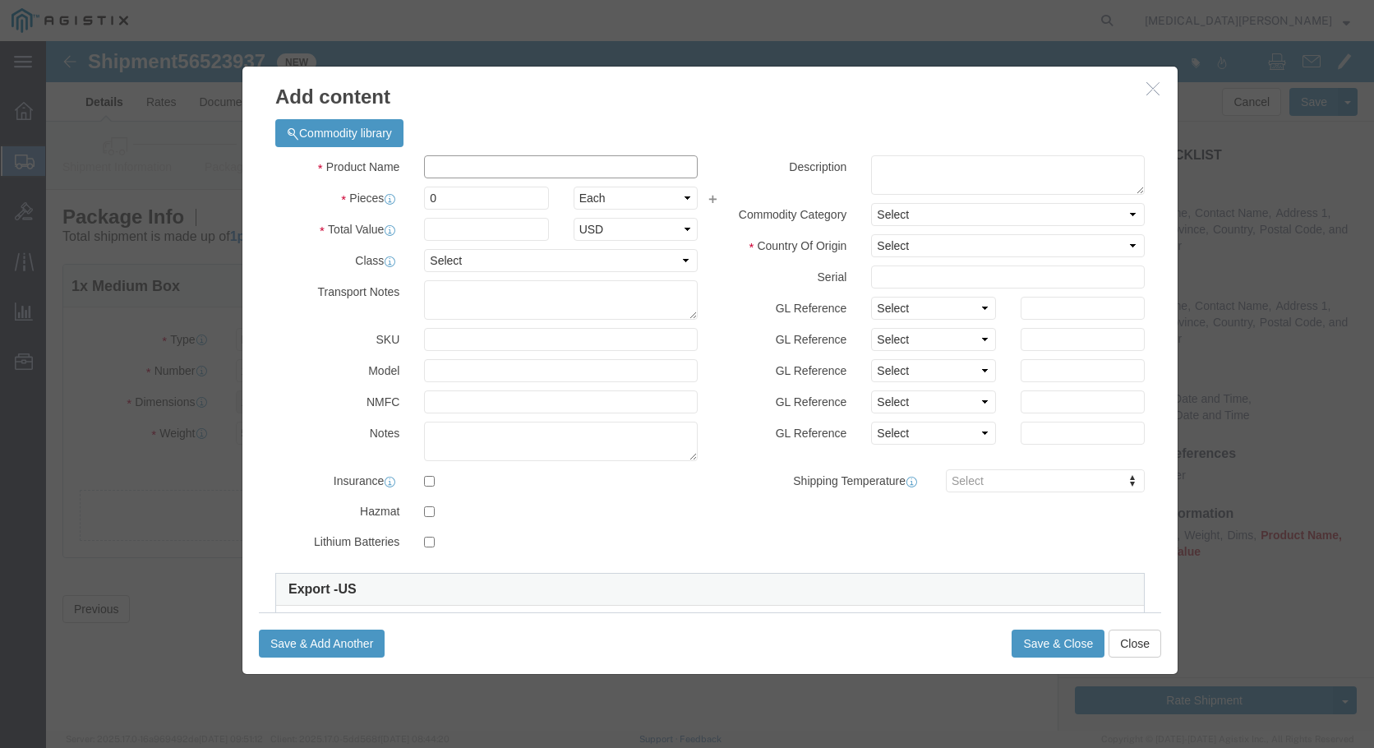
click input "text"
type input "Documents and CD's"
click input "0"
type input "1"
type input "2"
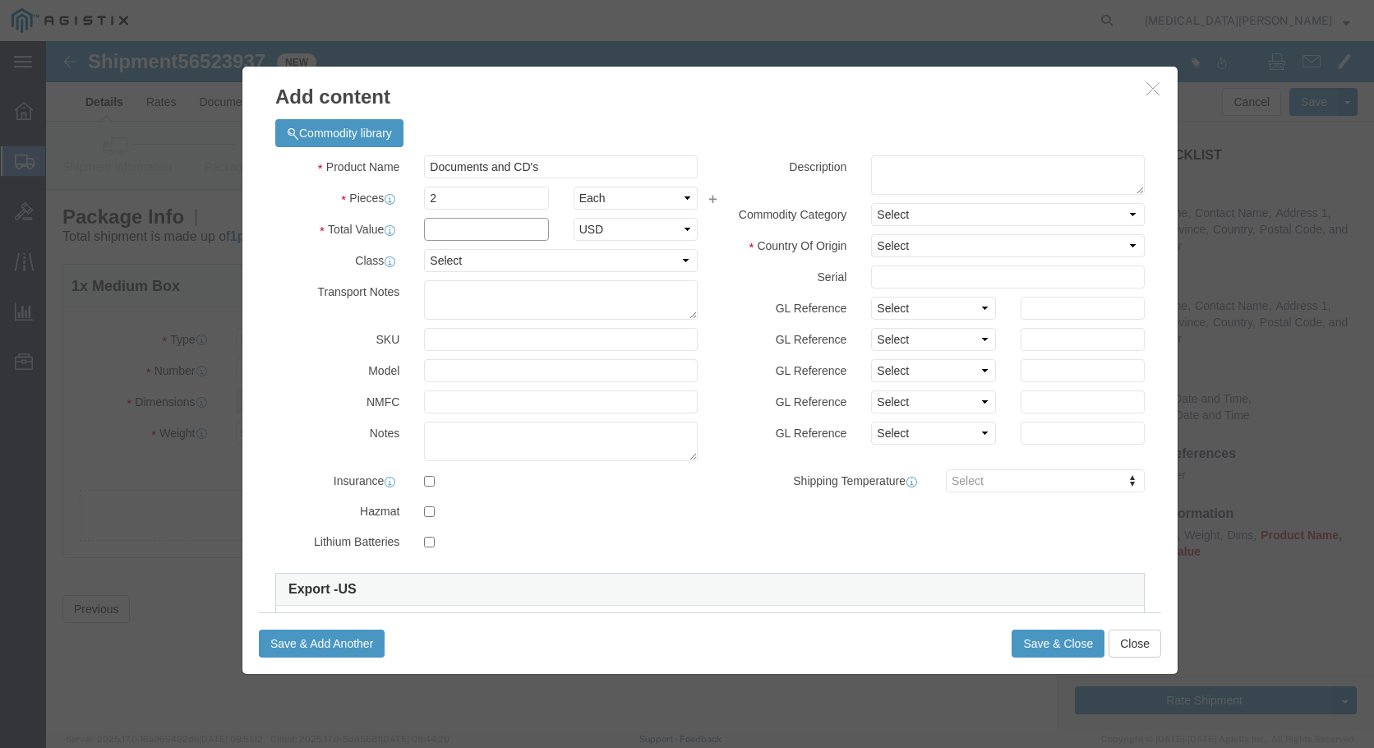
click input "text"
type input "100.00"
click button "Save & Close"
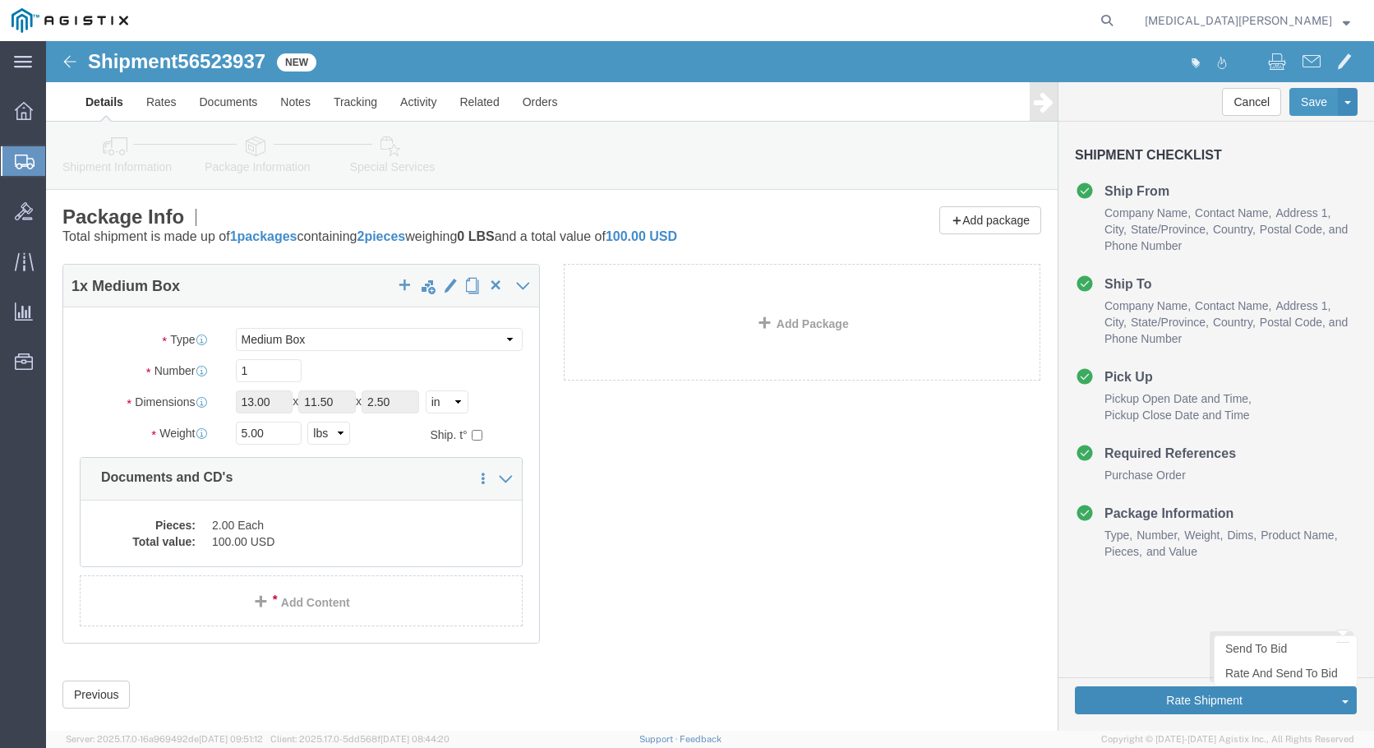
click button "Rate Shipment"
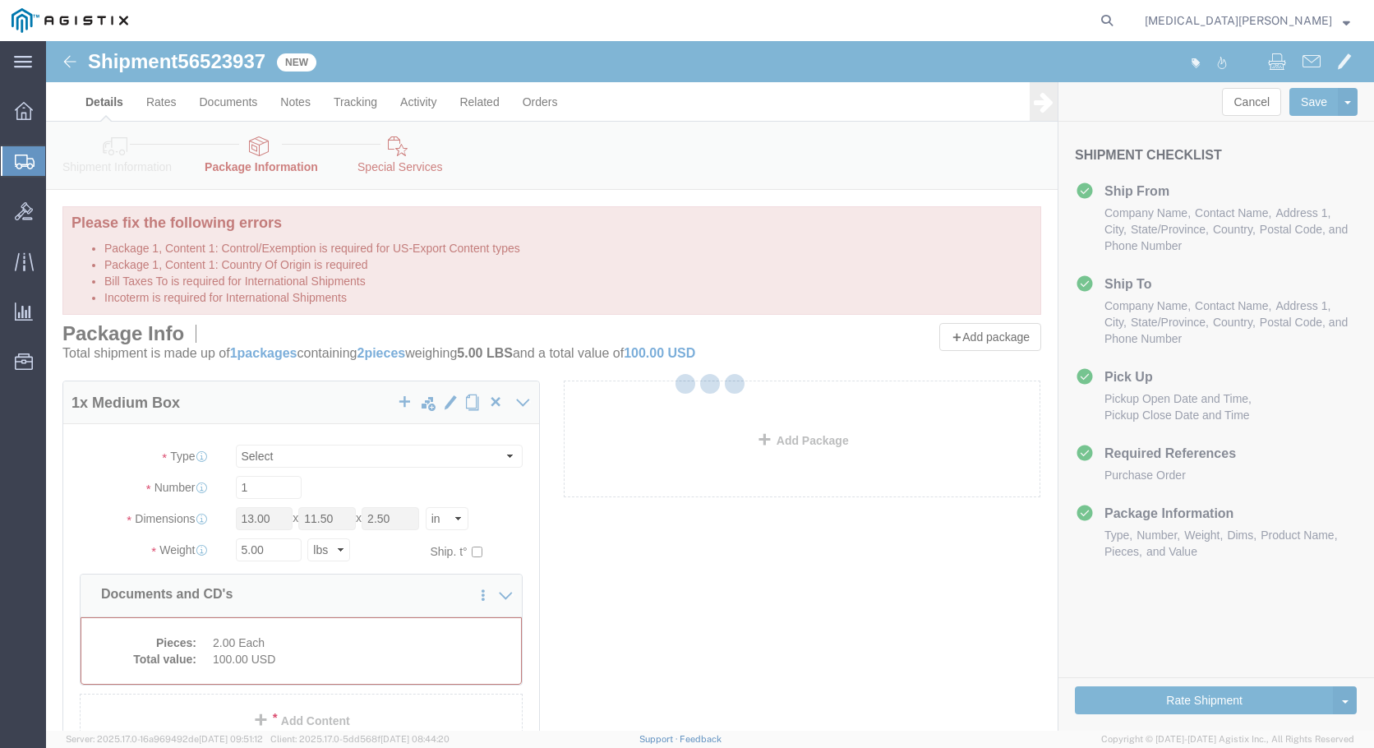
select select "MBX"
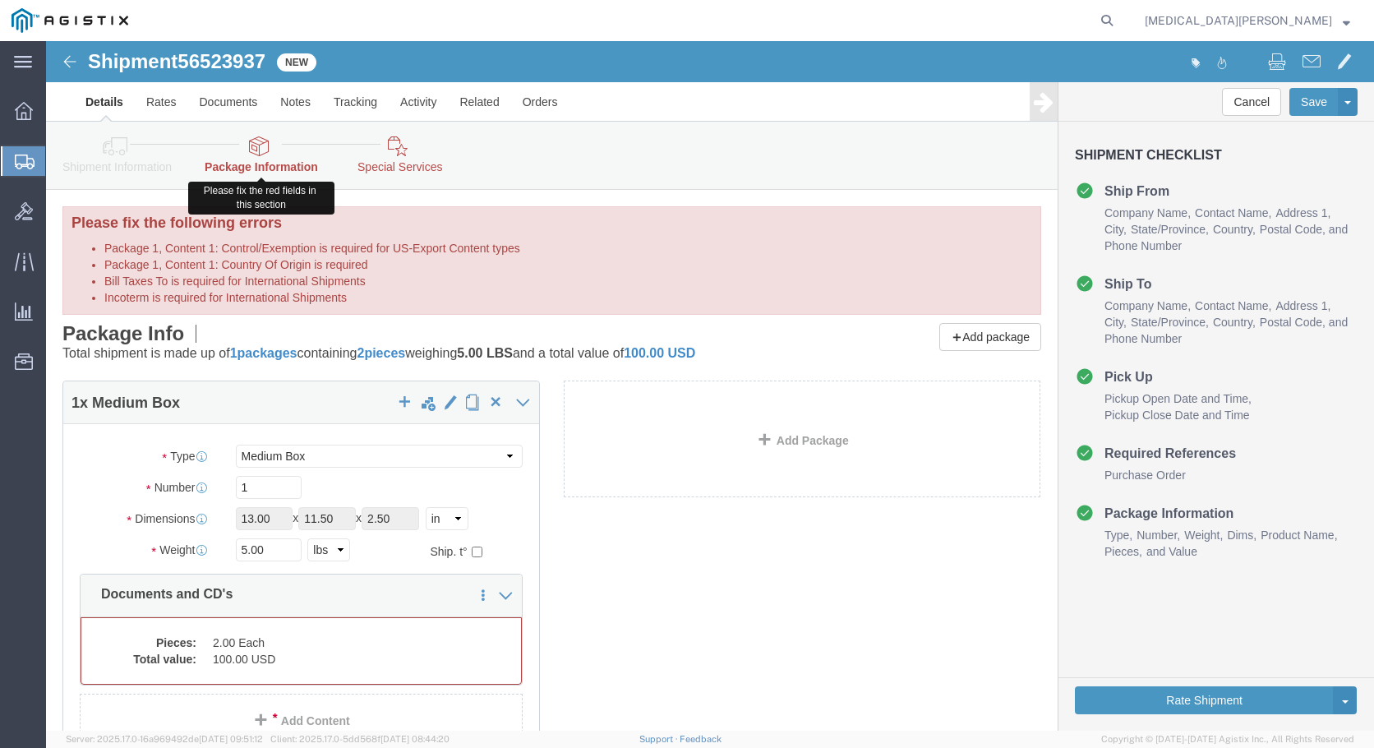
click icon
click img
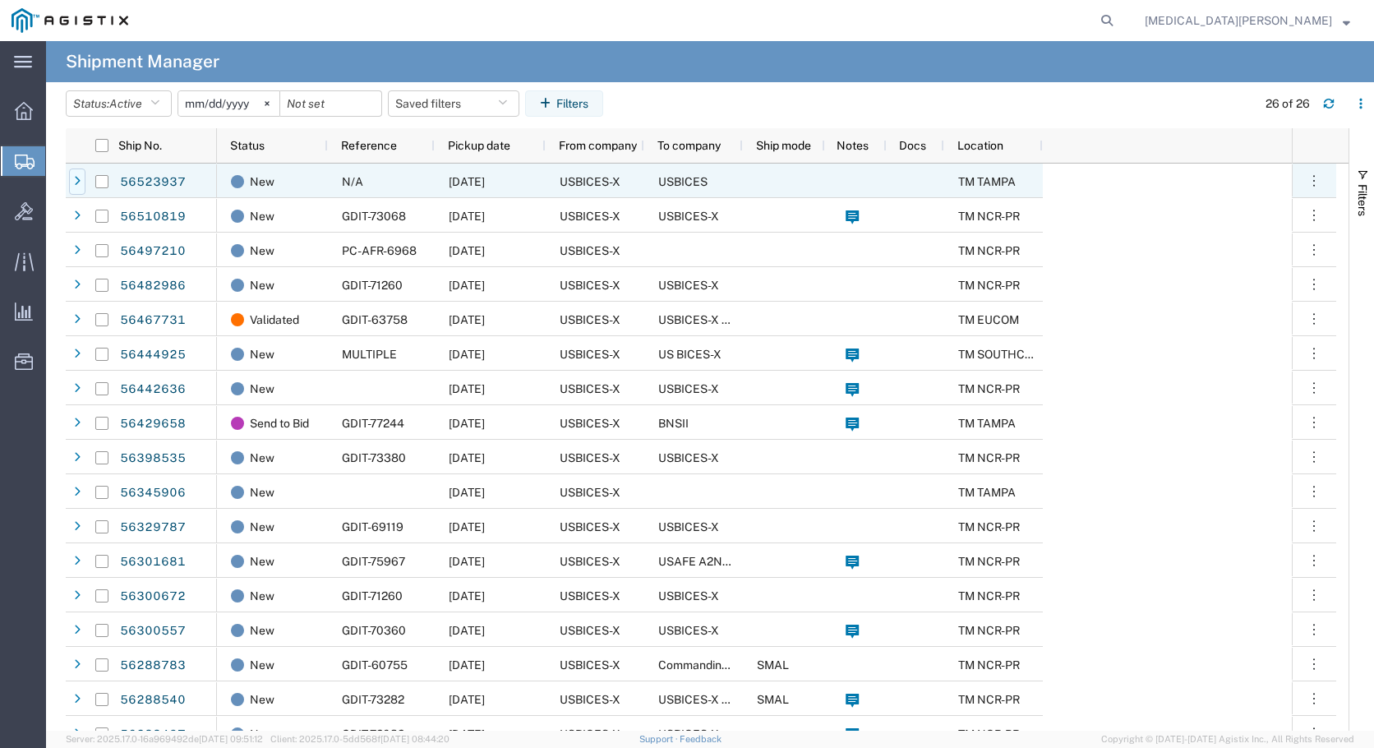
click at [76, 183] on icon at bounding box center [77, 182] width 7 height 12
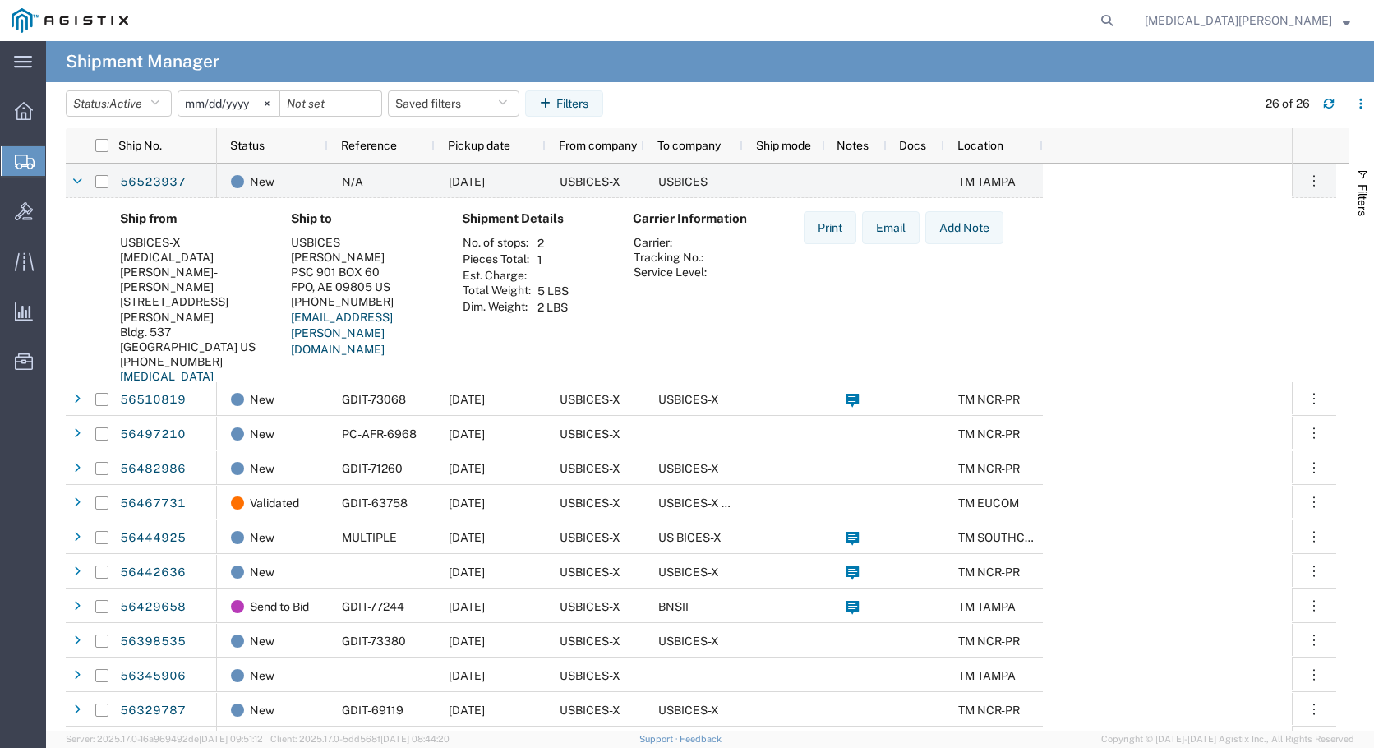
drag, startPoint x: 118, startPoint y: 240, endPoint x: 229, endPoint y: 302, distance: 127.7
click at [229, 302] on div "Ship from USBICES-X Alexia Massiah-Alexis 2705 Zemke Ave Bldg. 537 Tampa, FL 33…" at bounding box center [192, 328] width 171 height 234
